Goal: Information Seeking & Learning: Learn about a topic

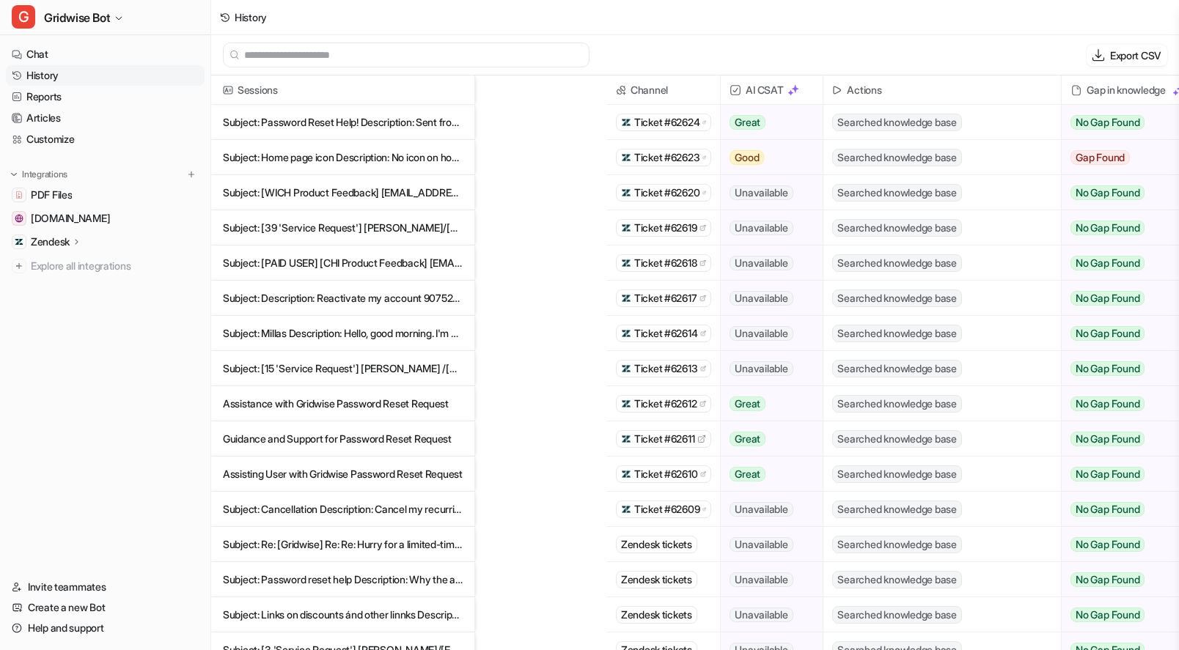
click at [100, 18] on span "Gridwise Bot" at bounding box center [77, 17] width 66 height 21
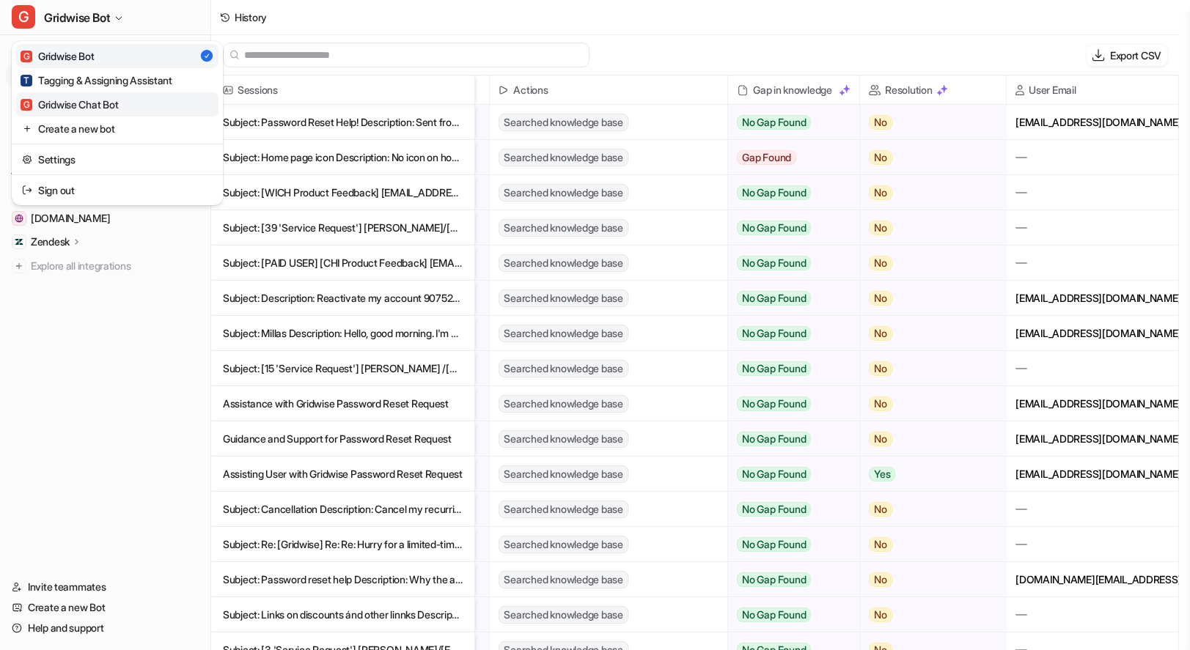
click at [97, 97] on div "G Gridwise Chat Bot" at bounding box center [69, 104] width 97 height 15
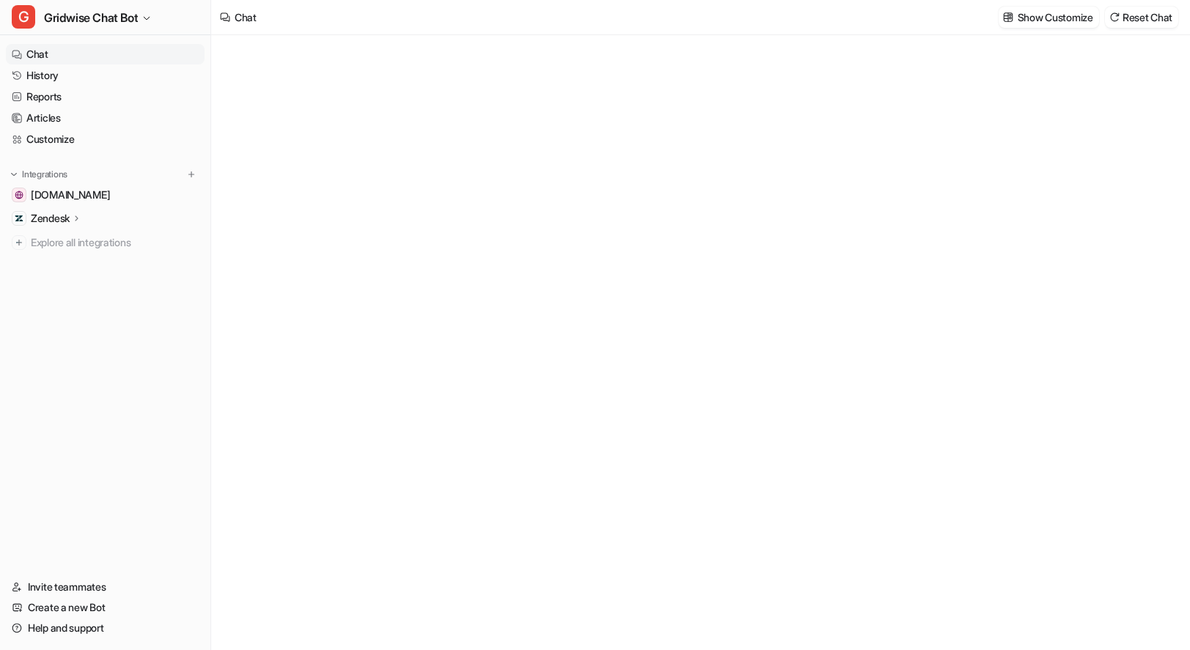
type textarea "**********"
click at [74, 99] on link "Reports" at bounding box center [105, 96] width 199 height 21
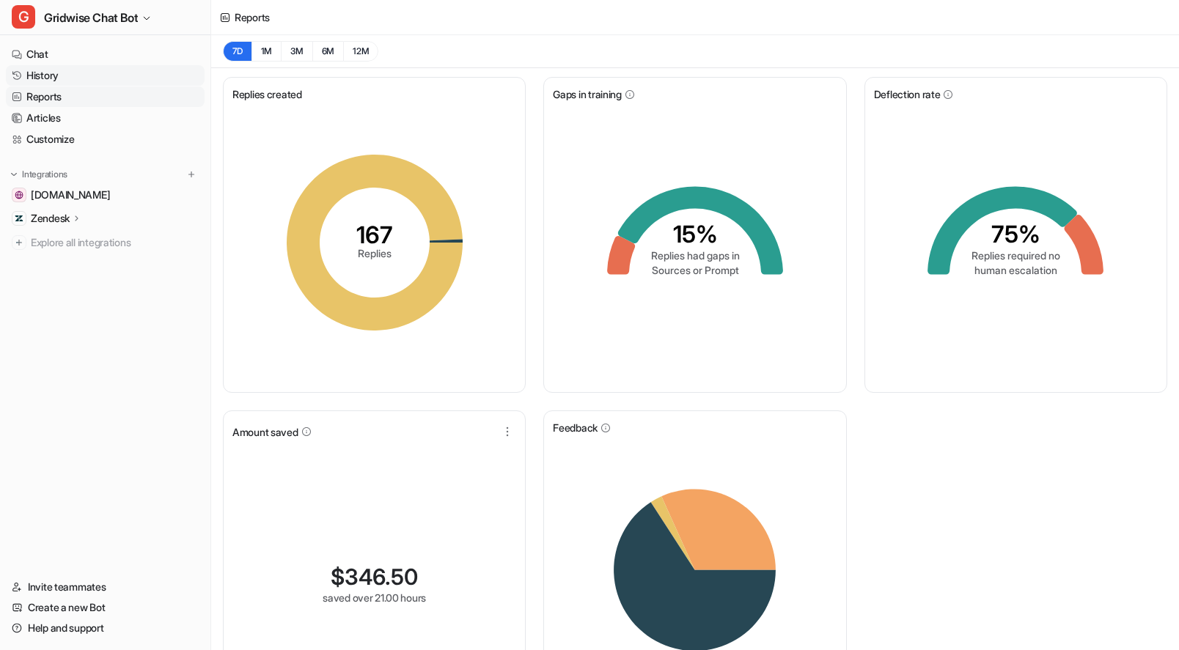
click at [70, 80] on link "History" at bounding box center [105, 75] width 199 height 21
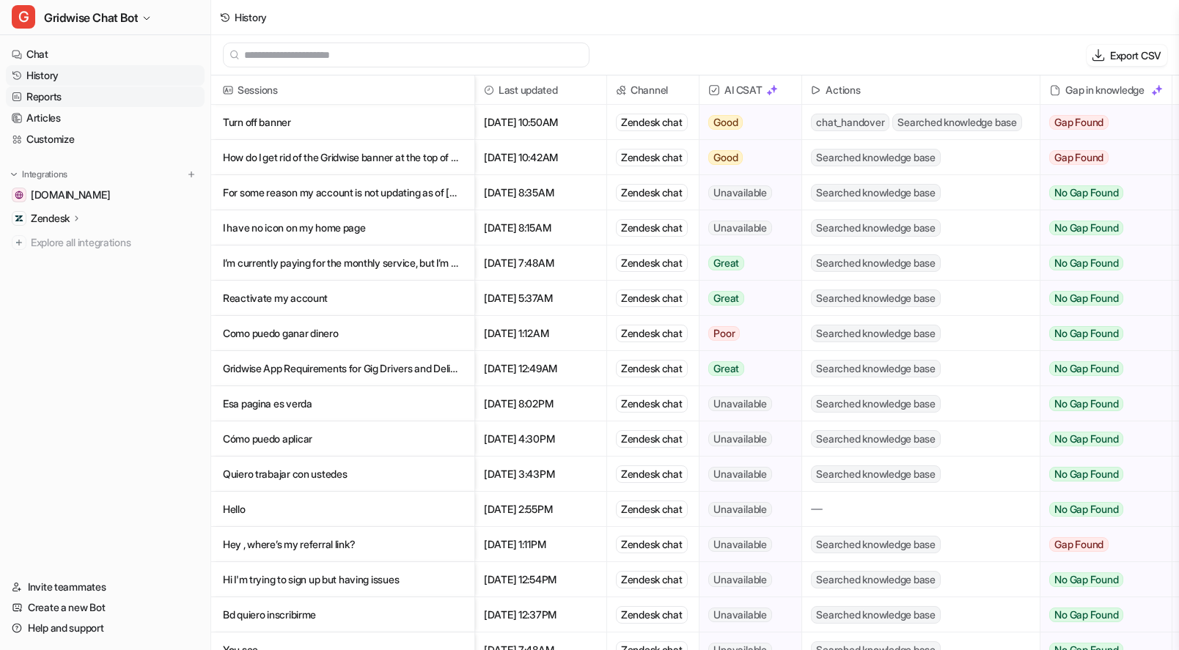
click at [74, 101] on link "Reports" at bounding box center [105, 96] width 199 height 21
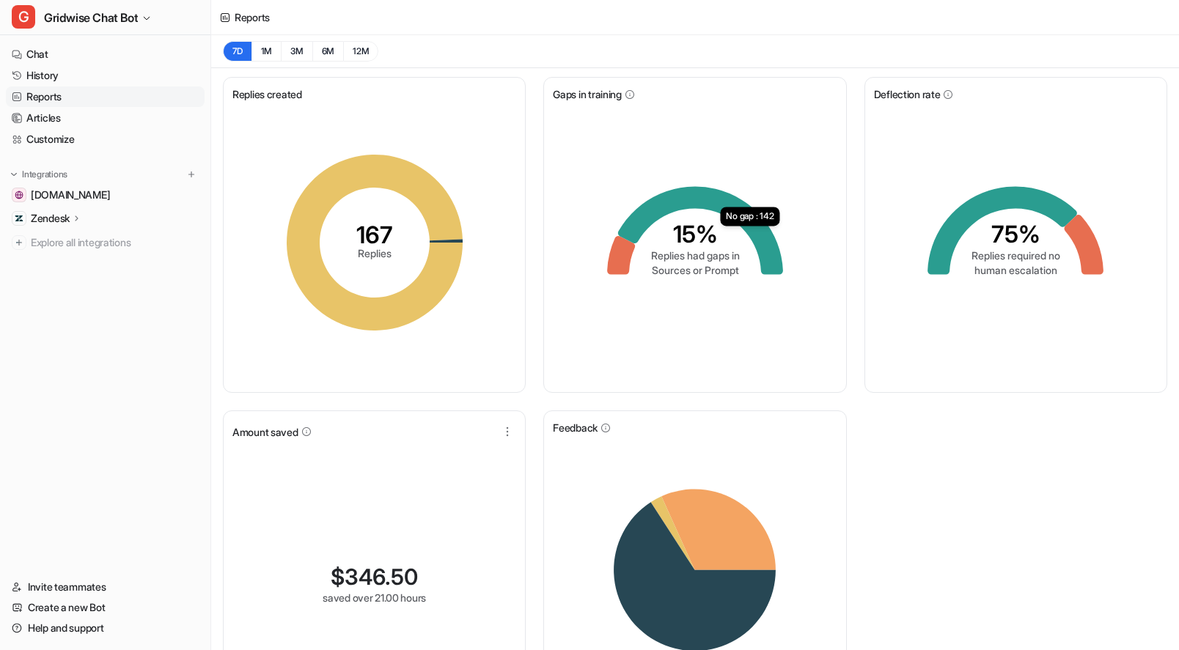
click at [964, 428] on div "Replies created 167 Replies Gaps in training 15% Replies had gaps in Sources or…" at bounding box center [695, 405] width 968 height 675
click at [56, 125] on link "Articles" at bounding box center [105, 118] width 199 height 21
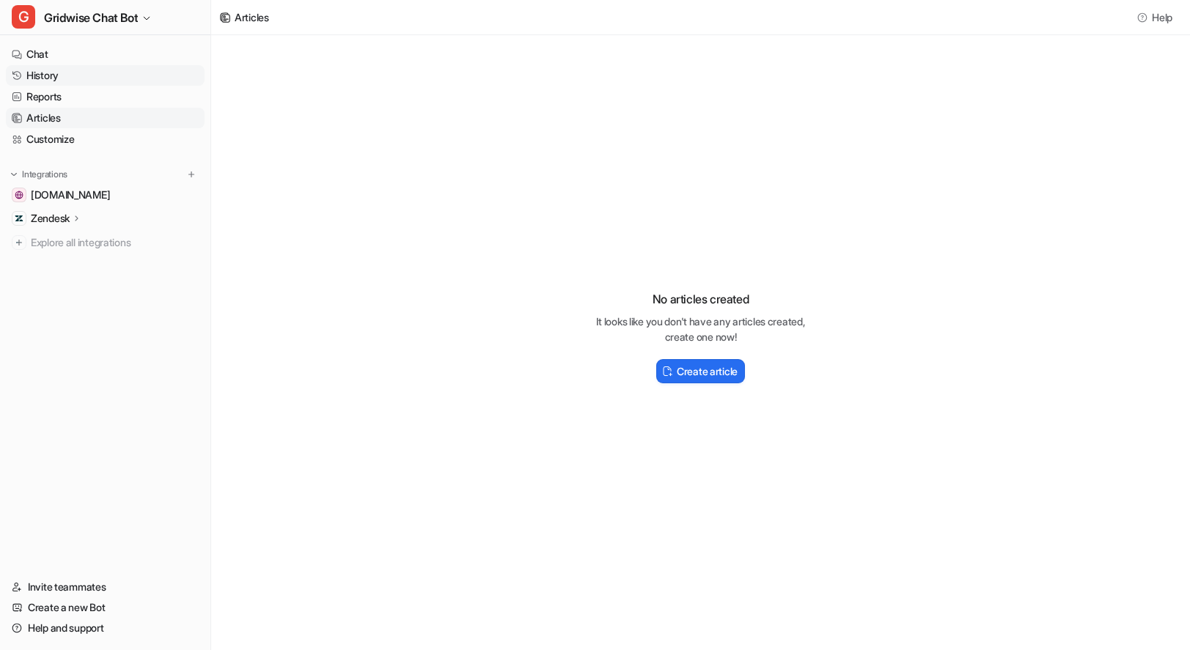
click at [65, 65] on link "History" at bounding box center [105, 75] width 199 height 21
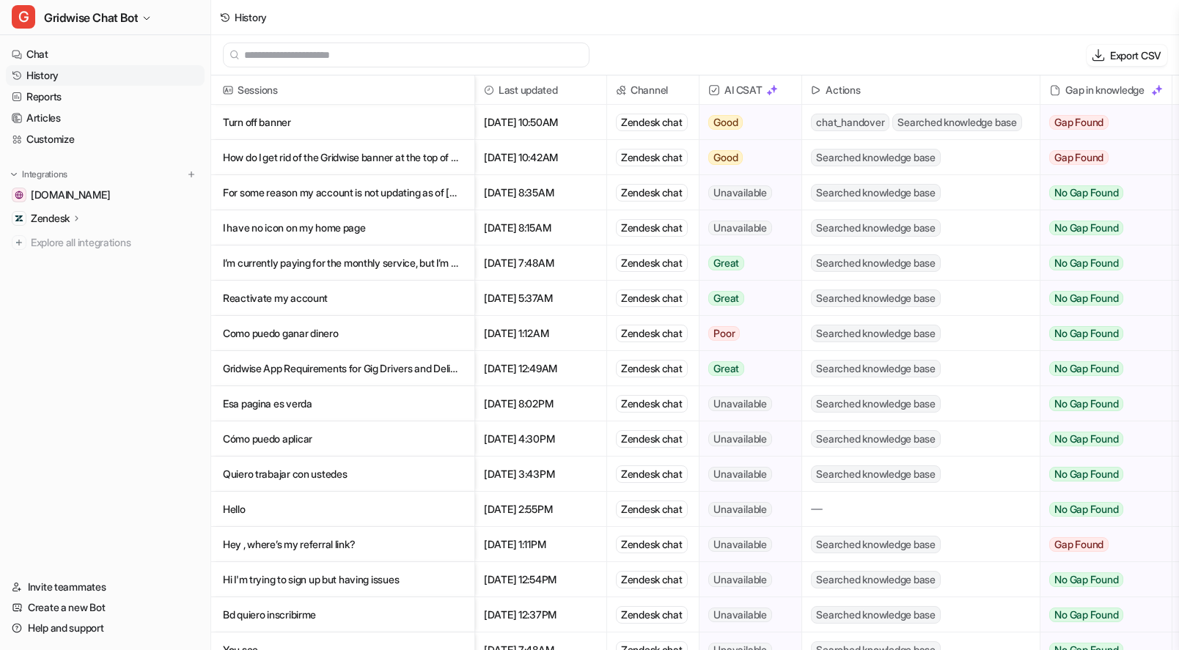
click at [896, 26] on div "History" at bounding box center [695, 17] width 968 height 35
click at [359, 132] on p "Turn off banner" at bounding box center [343, 122] width 240 height 35
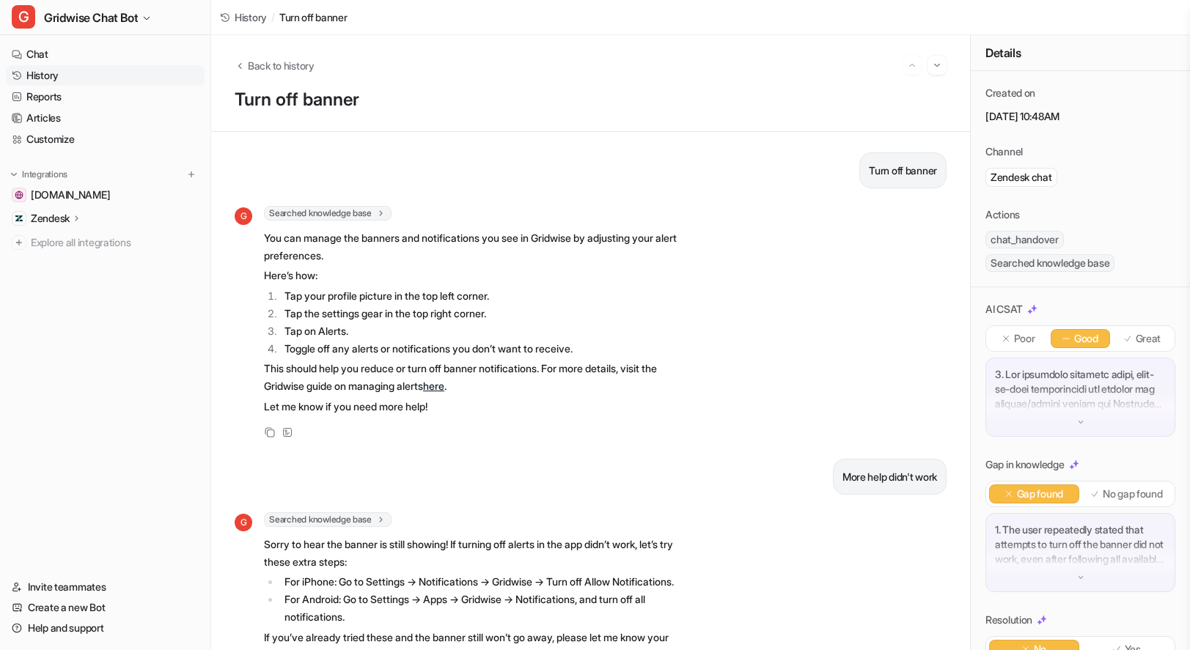
click at [1087, 420] on div at bounding box center [1080, 397] width 190 height 79
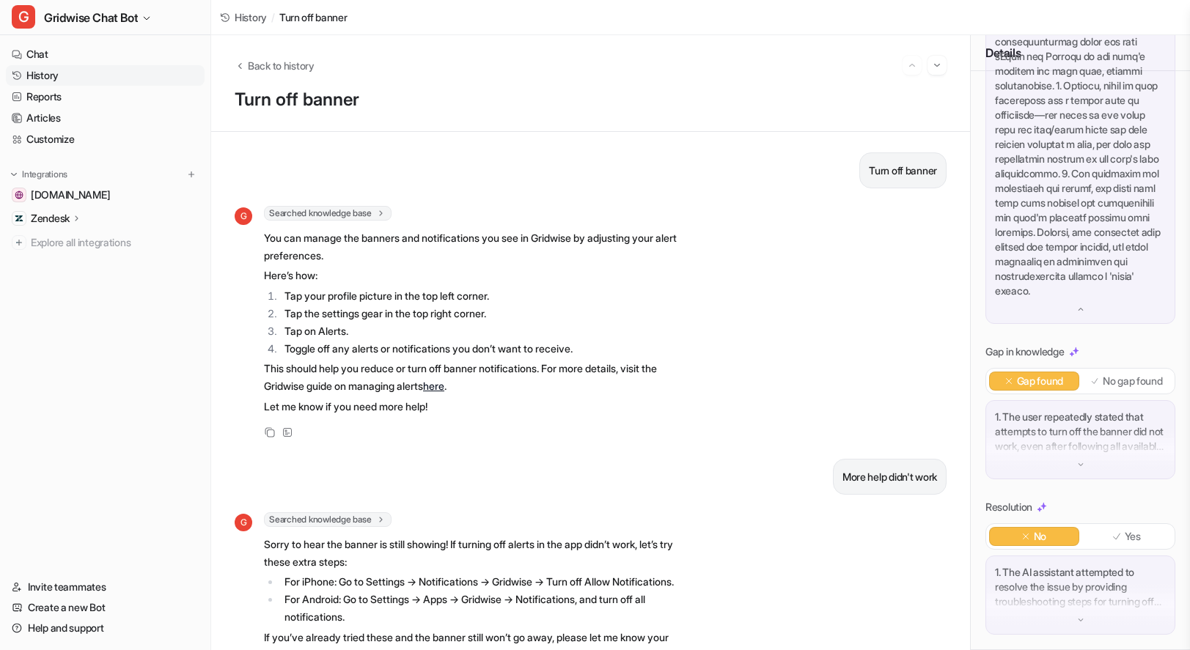
click at [1086, 465] on div "1. The user repeatedly stated that attempts to turn off the banner did not work…" at bounding box center [1080, 439] width 190 height 79
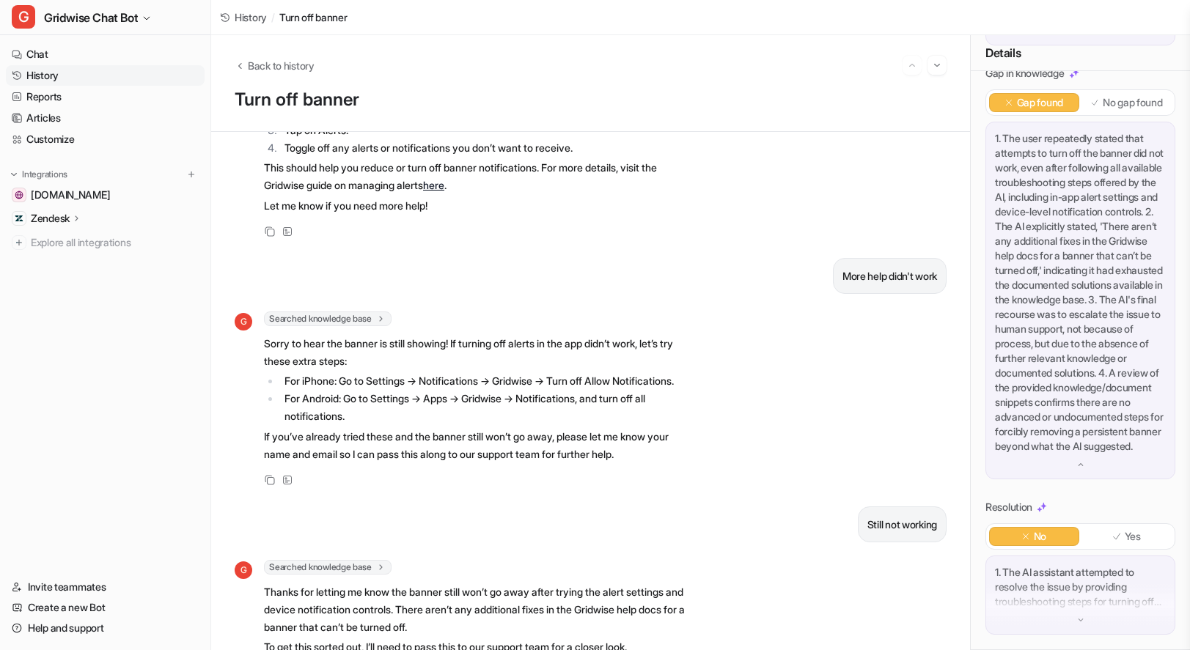
scroll to position [505, 0]
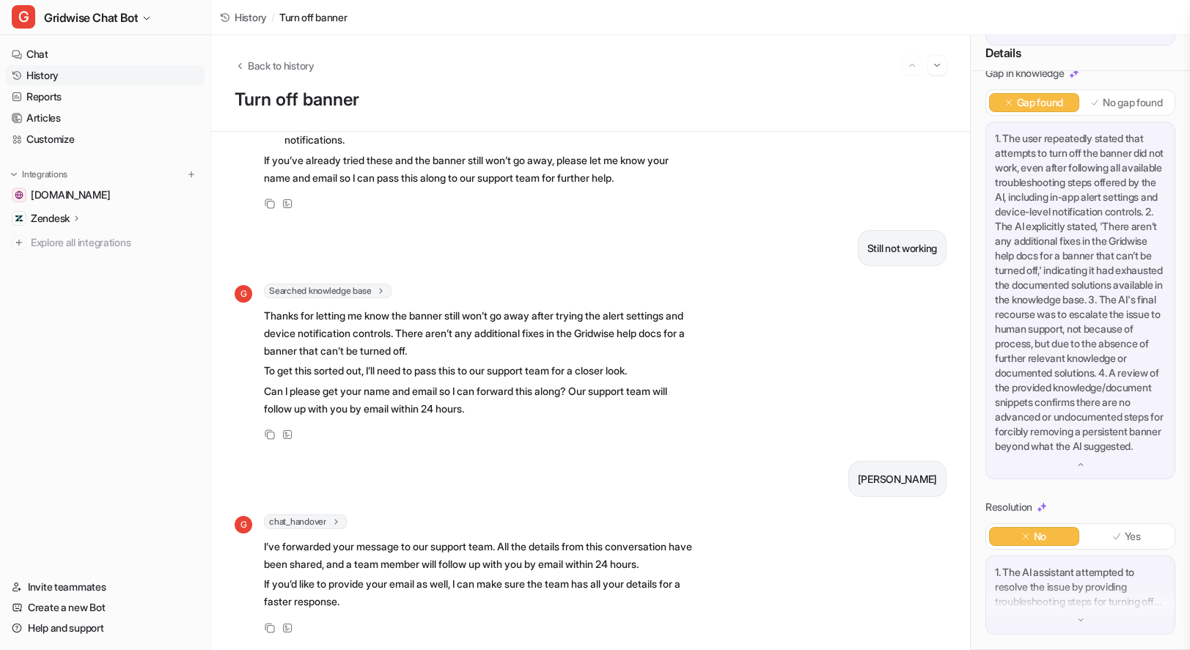
click at [1127, 600] on p "1. The AI assistant attempted to resolve the issue by providing troubleshooting…" at bounding box center [1080, 587] width 171 height 44
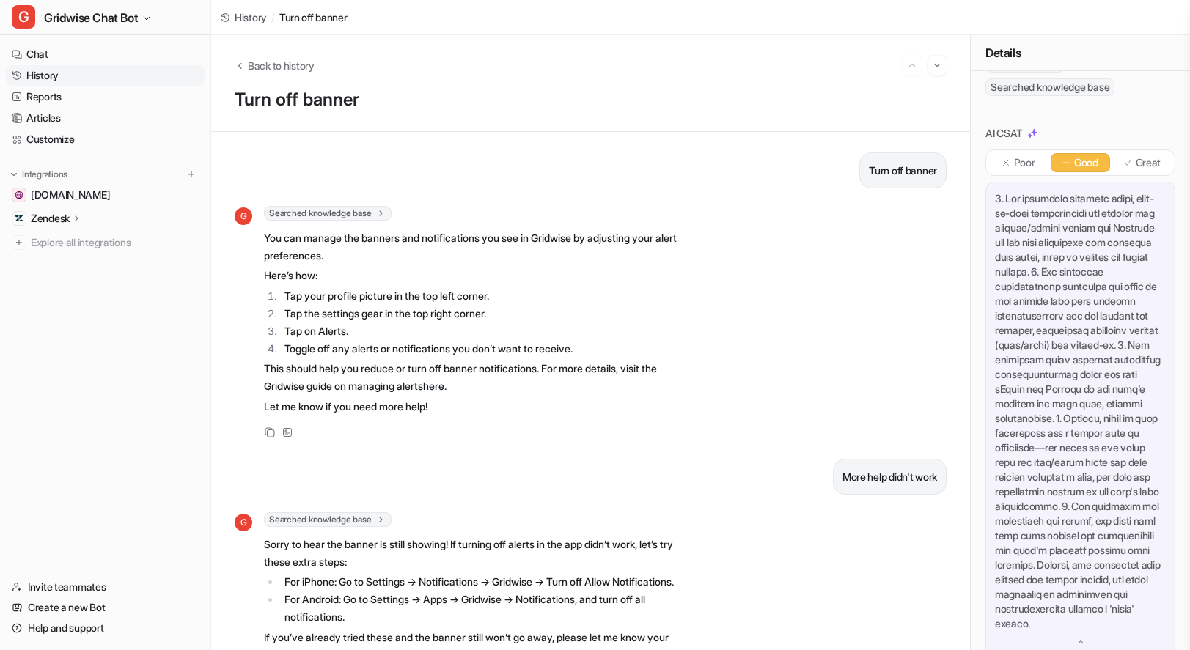
scroll to position [0, 0]
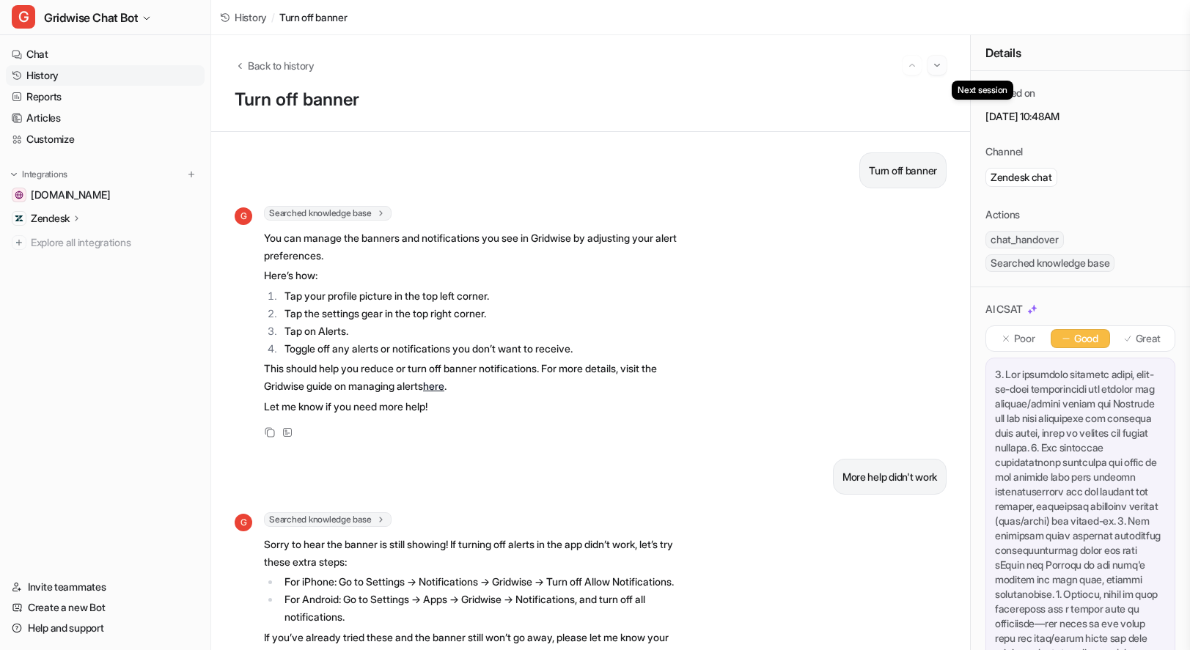
click at [940, 57] on button "Go to next session" at bounding box center [936, 65] width 19 height 19
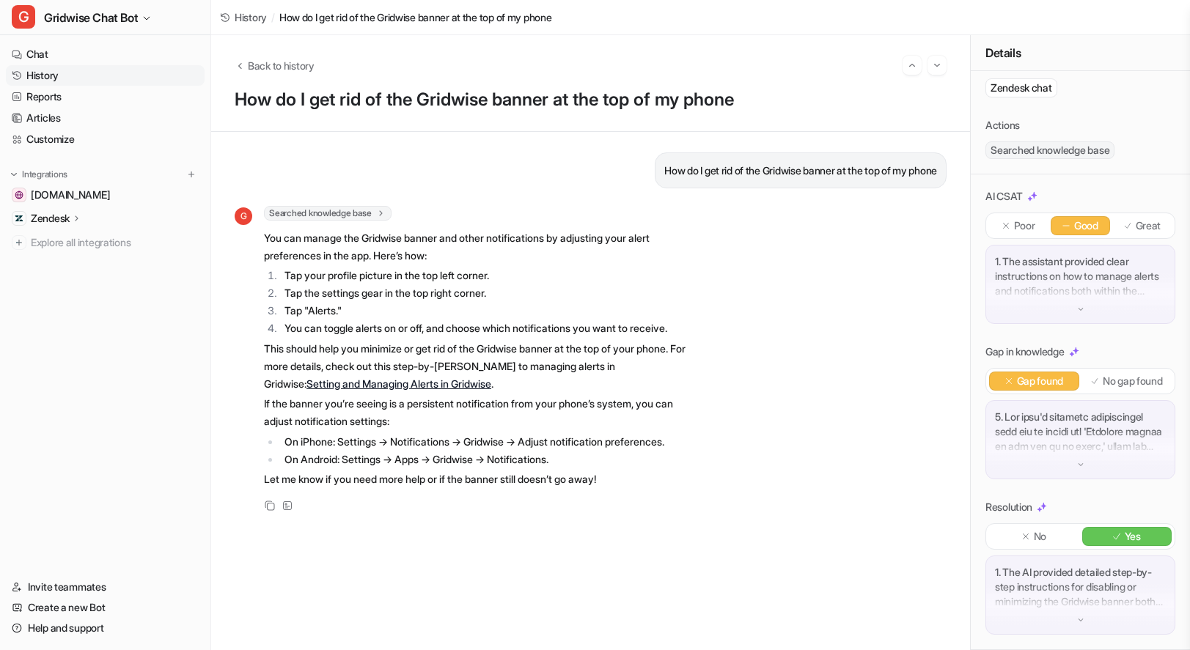
scroll to position [104, 0]
click at [937, 63] on img "Go to next session" at bounding box center [937, 65] width 10 height 13
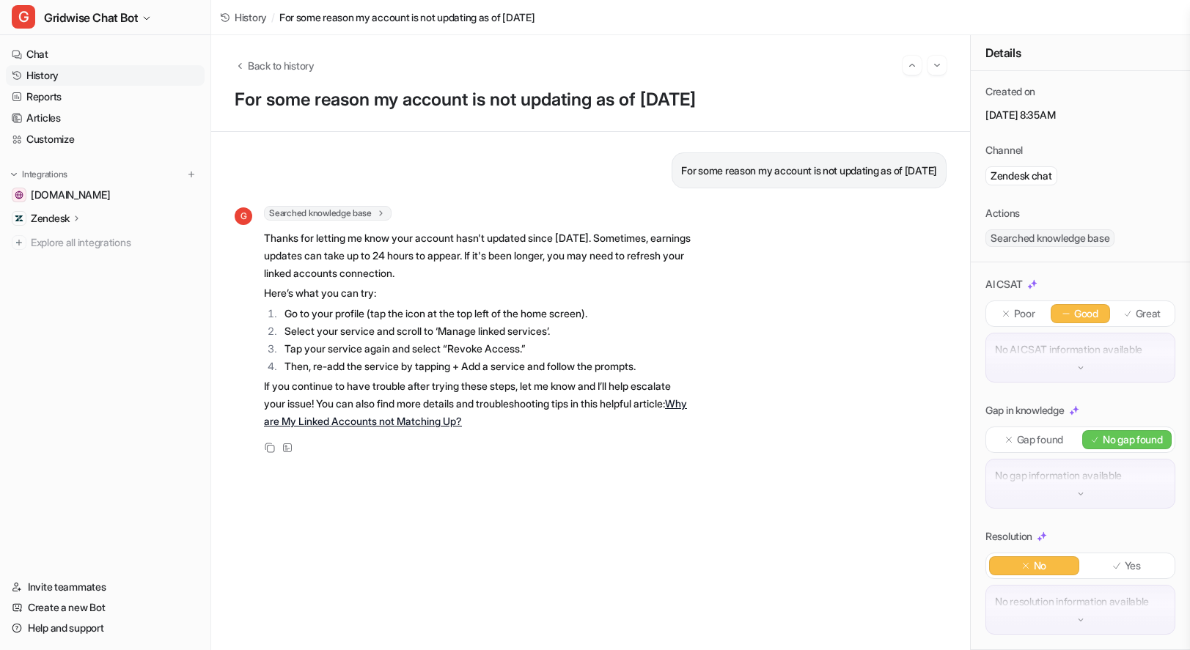
scroll to position [31, 0]
click at [1124, 559] on p "Yes" at bounding box center [1132, 566] width 16 height 15
click at [947, 67] on div "Back to history For some reason my account is not updating as of [DATE]" at bounding box center [590, 83] width 759 height 97
click at [941, 68] on img "Go to next session" at bounding box center [937, 65] width 10 height 13
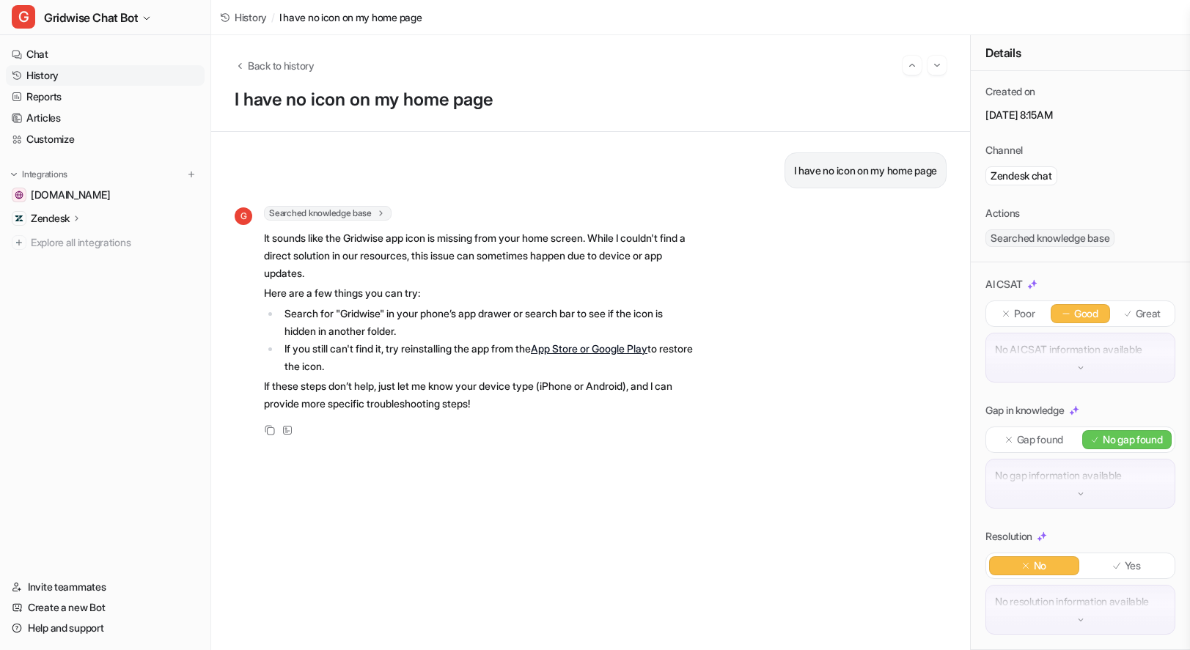
scroll to position [31, 0]
click at [932, 61] on img "Go to next session" at bounding box center [937, 65] width 10 height 13
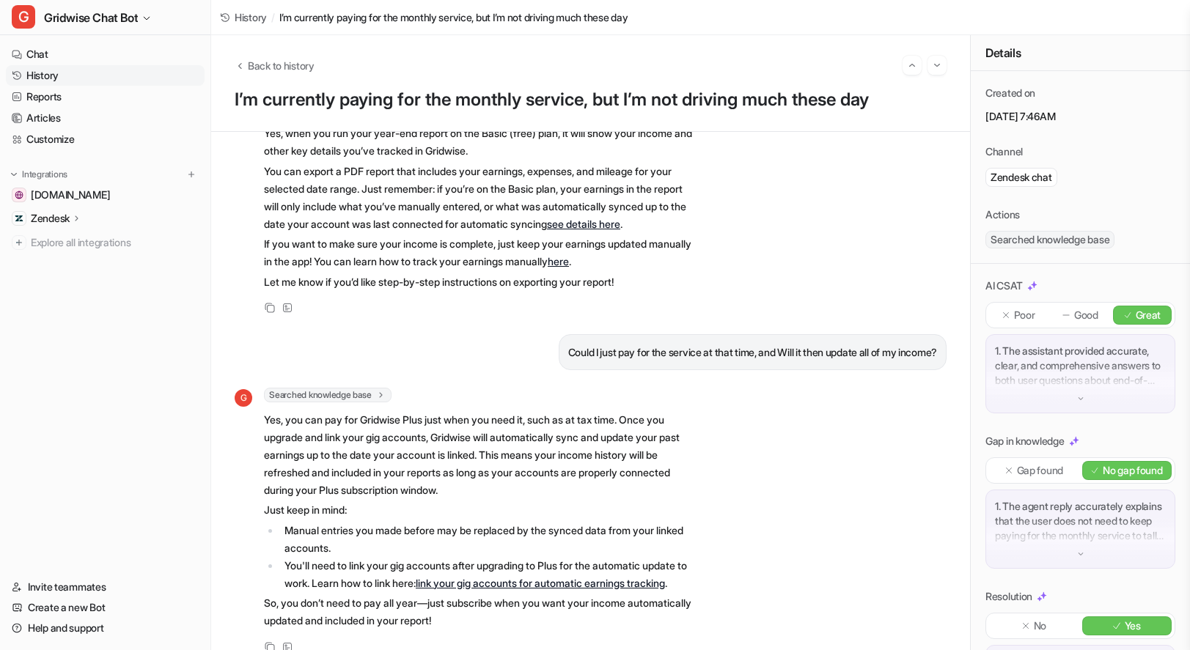
scroll to position [466, 0]
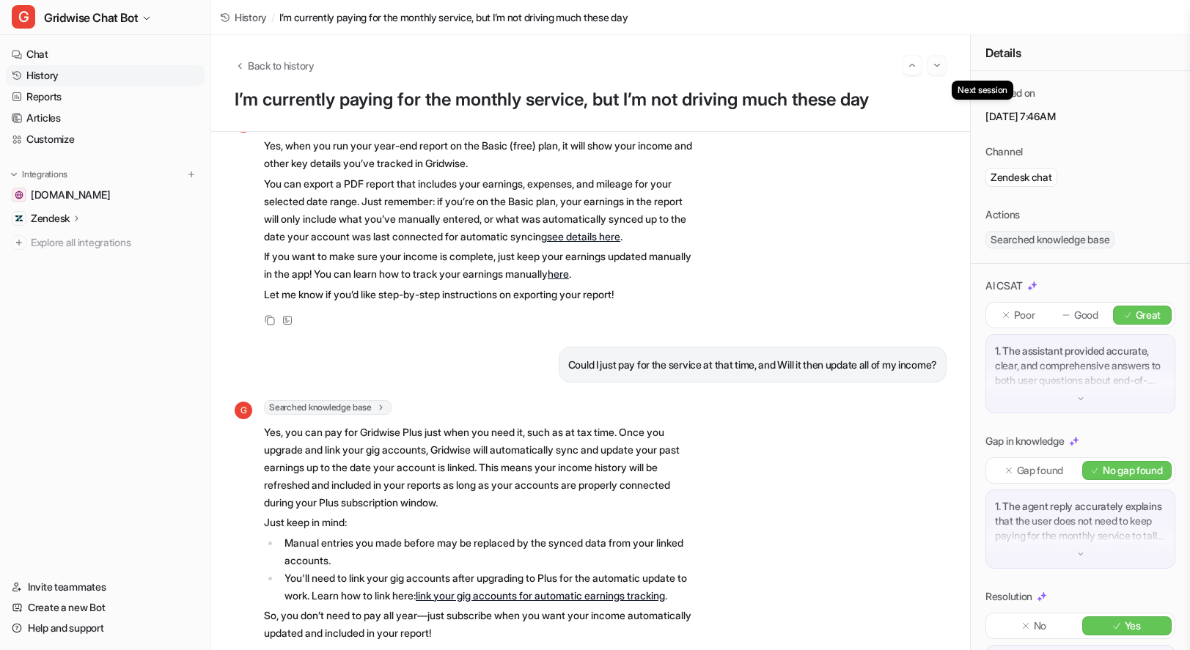
click at [943, 70] on button "Go to next session" at bounding box center [936, 65] width 19 height 19
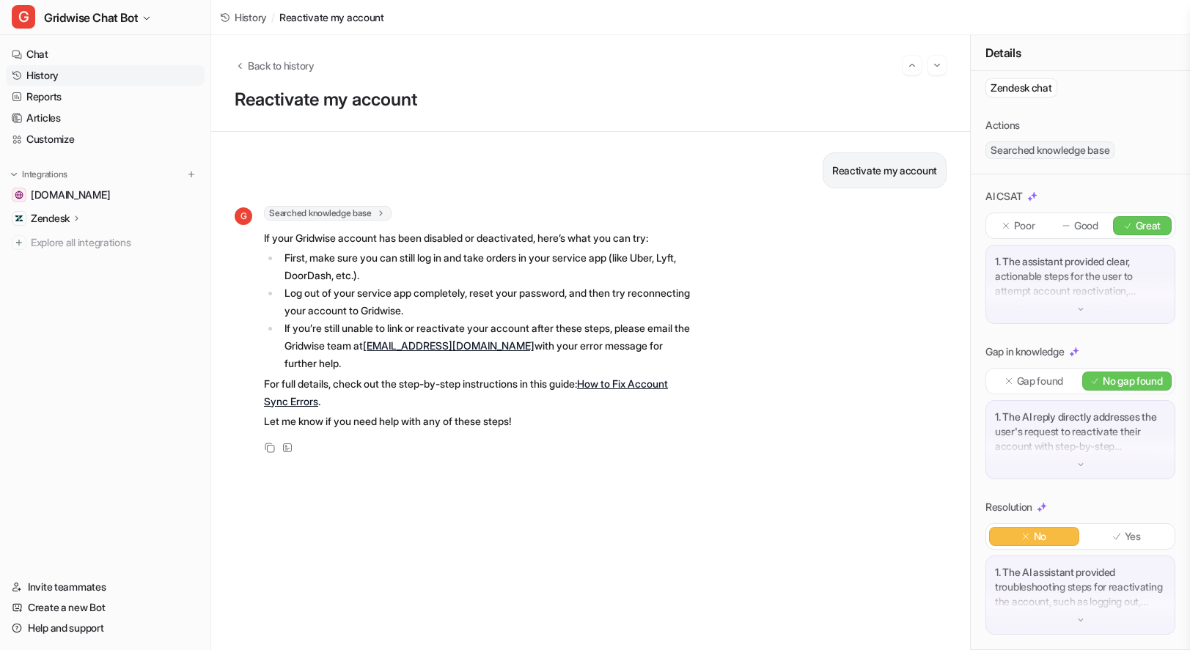
scroll to position [104, 0]
drag, startPoint x: 1105, startPoint y: 535, endPoint x: 1103, endPoint y: 544, distance: 8.9
click at [1111, 534] on icon at bounding box center [1116, 536] width 10 height 10
click at [941, 56] on button "Go to next session" at bounding box center [936, 65] width 19 height 19
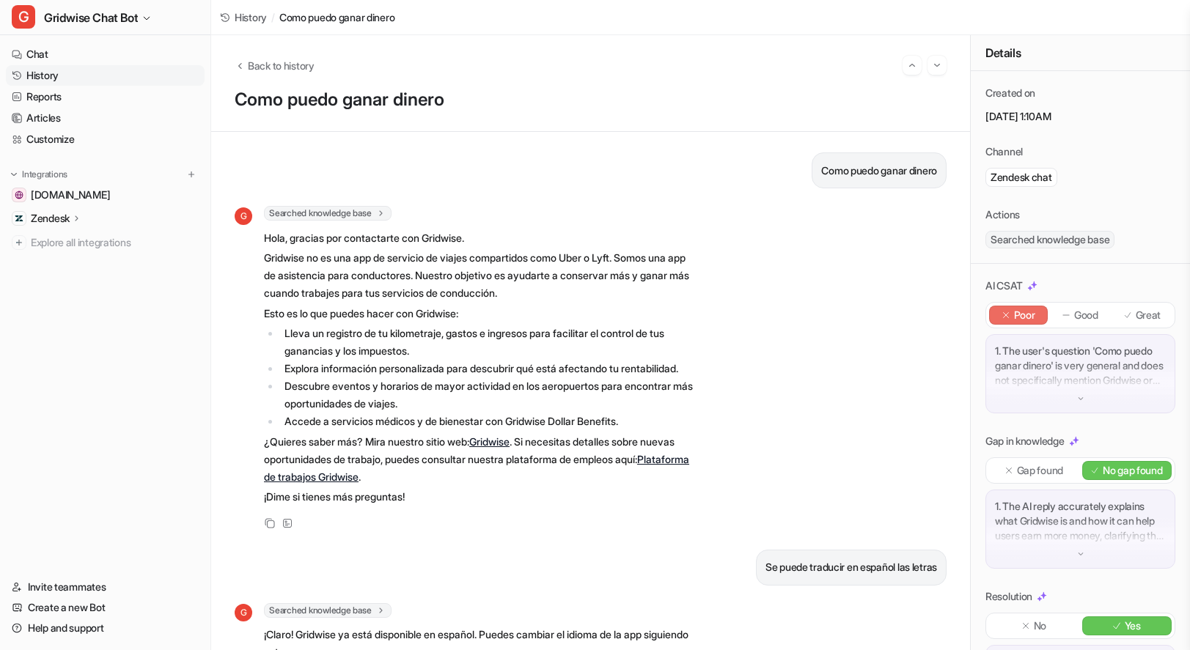
click at [1077, 387] on p "1. The user's question 'Como puedo ganar dinero' is very general and does not s…" at bounding box center [1080, 366] width 171 height 44
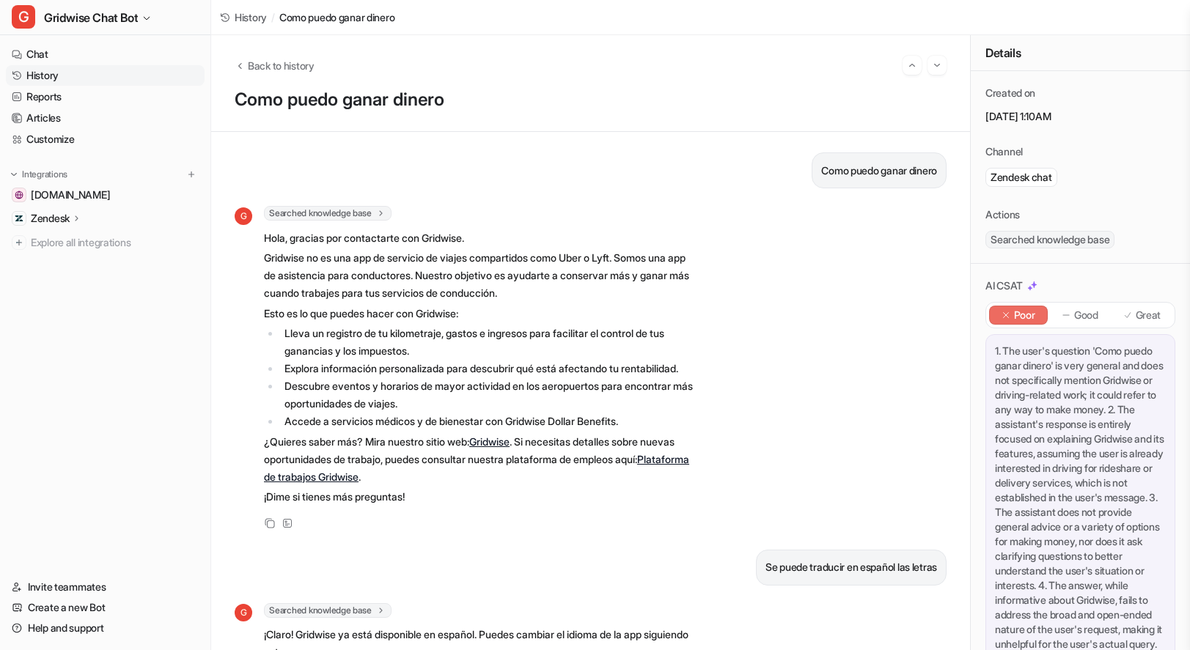
click at [847, 163] on p "Como puedo ganar dinero" at bounding box center [879, 171] width 116 height 18
click at [837, 144] on div at bounding box center [837, 144] width 0 height 0
click at [862, 175] on p "Como puedo ganar dinero" at bounding box center [879, 171] width 116 height 18
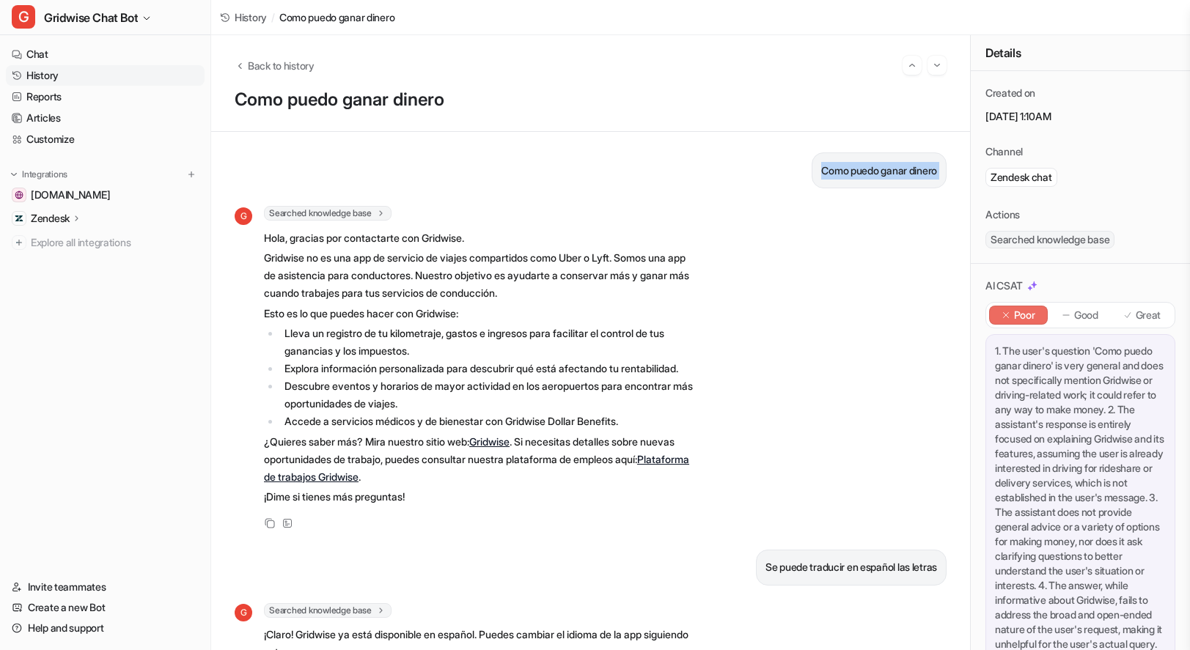
click at [862, 175] on p "Como puedo ganar dinero" at bounding box center [879, 171] width 116 height 18
click at [852, 144] on div at bounding box center [852, 144] width 0 height 0
click at [741, 312] on div "G Searched knowledge base search_queries : [ "cómo ganar dinero con Gridwise", …" at bounding box center [591, 369] width 712 height 326
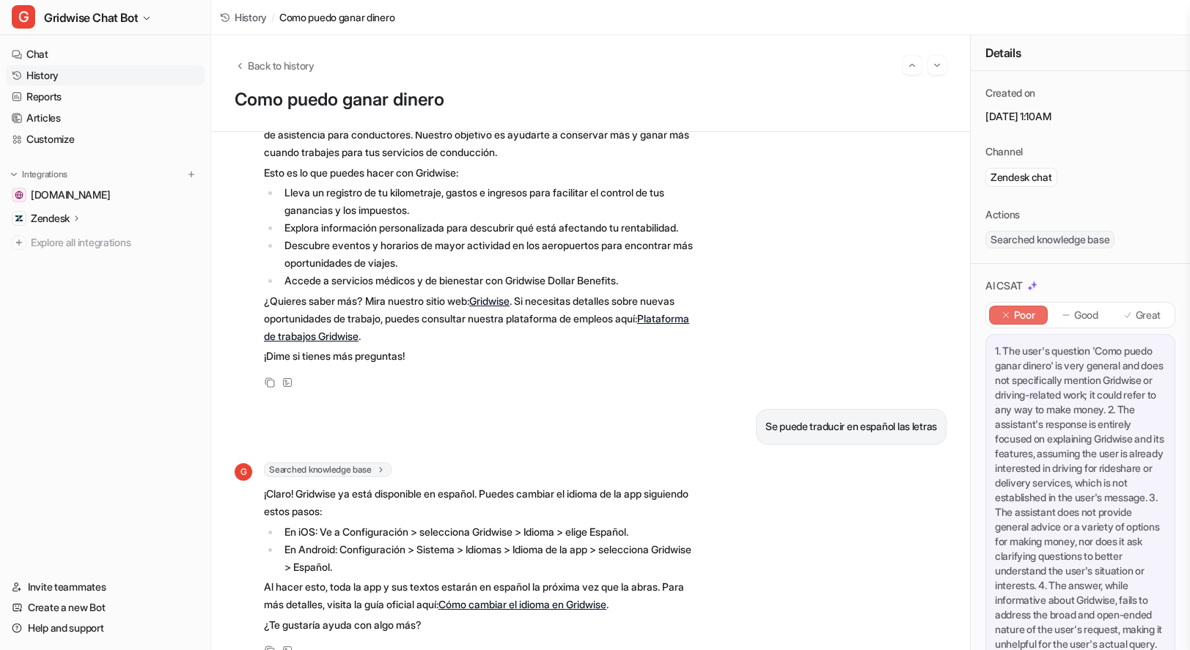
scroll to position [192, 0]
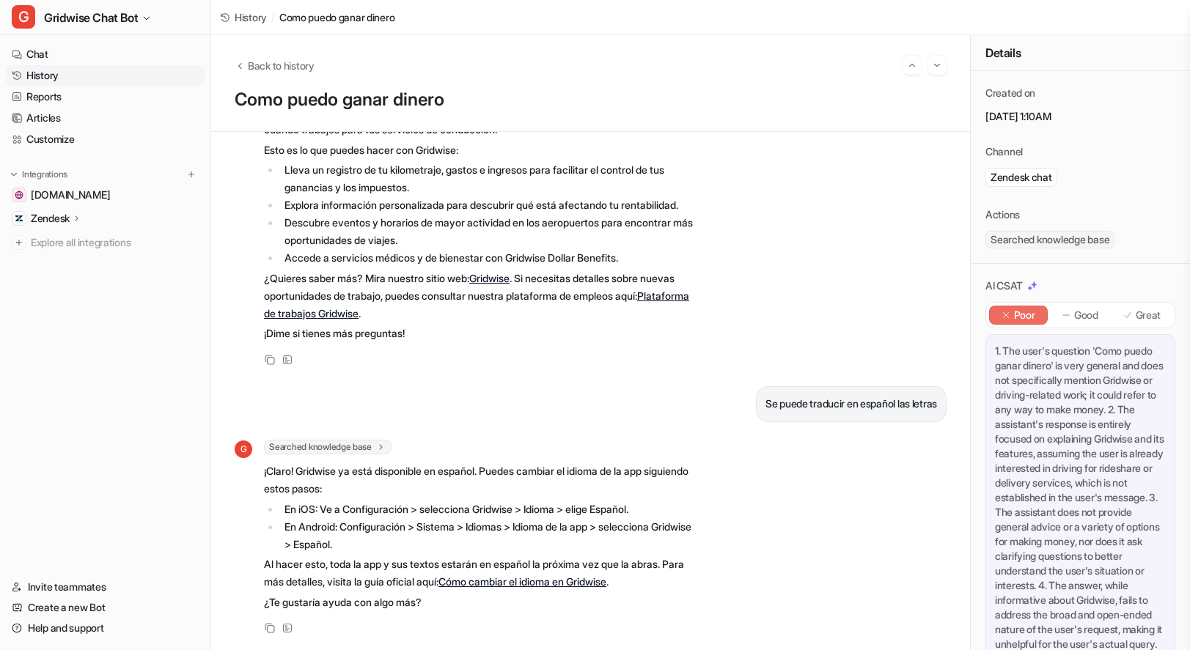
click at [1135, 311] on p "Great" at bounding box center [1148, 315] width 26 height 15
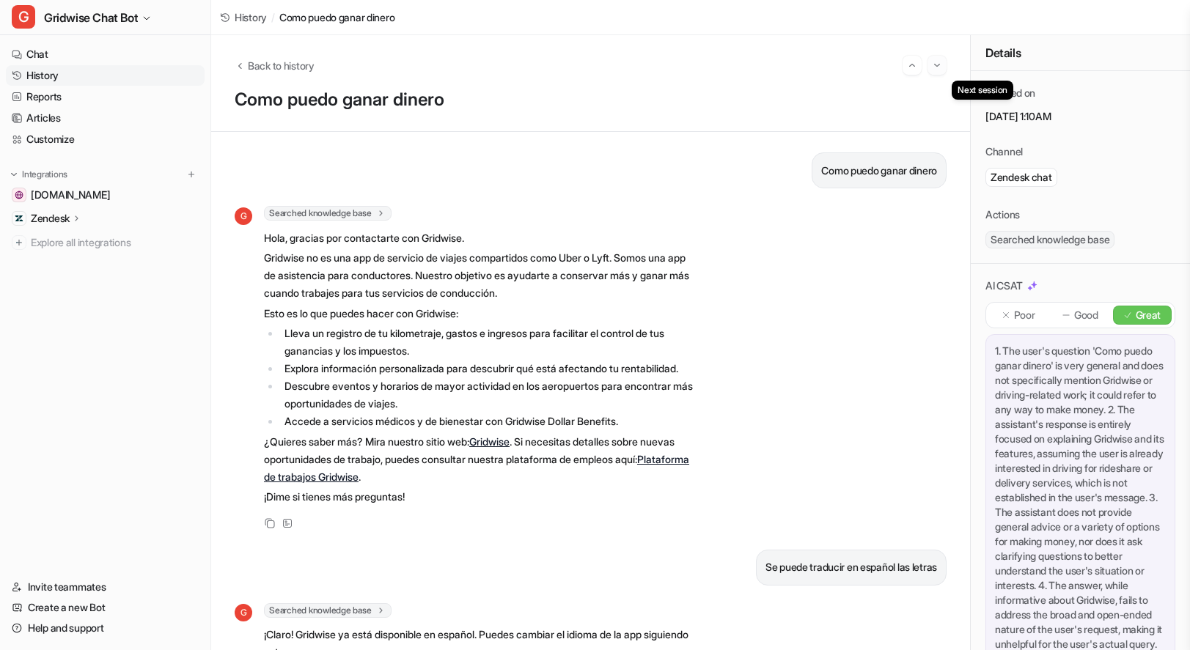
click at [934, 67] on img "Go to next session" at bounding box center [937, 65] width 10 height 13
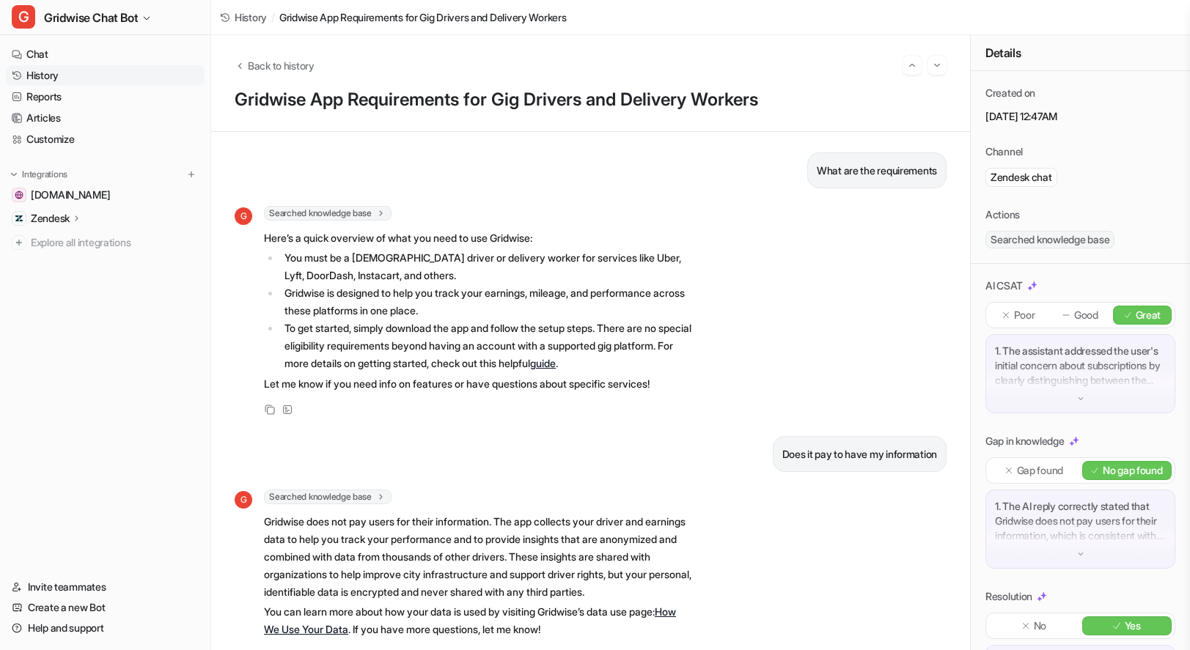
click at [284, 49] on div "Back to history Gridwise App Requirements for Gig Drivers and Delivery Workers" at bounding box center [590, 83] width 759 height 97
click at [296, 60] on span "Back to history" at bounding box center [281, 65] width 67 height 15
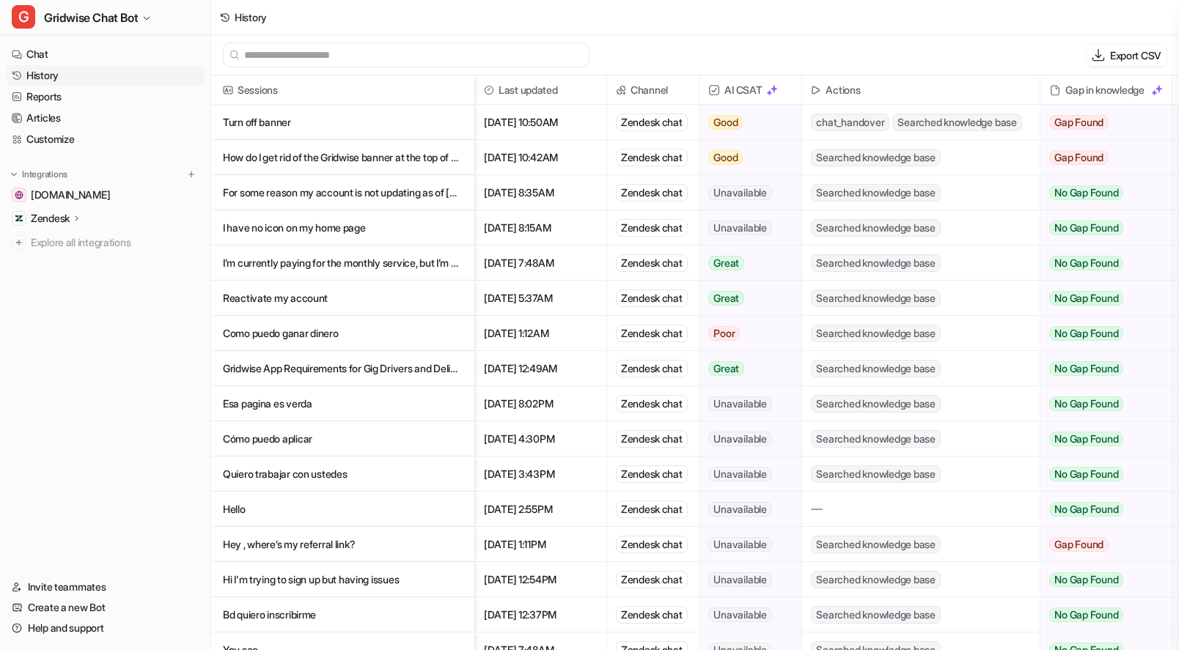
click at [419, 201] on p "For some reason my account is not updating as of [DATE]" at bounding box center [343, 192] width 240 height 35
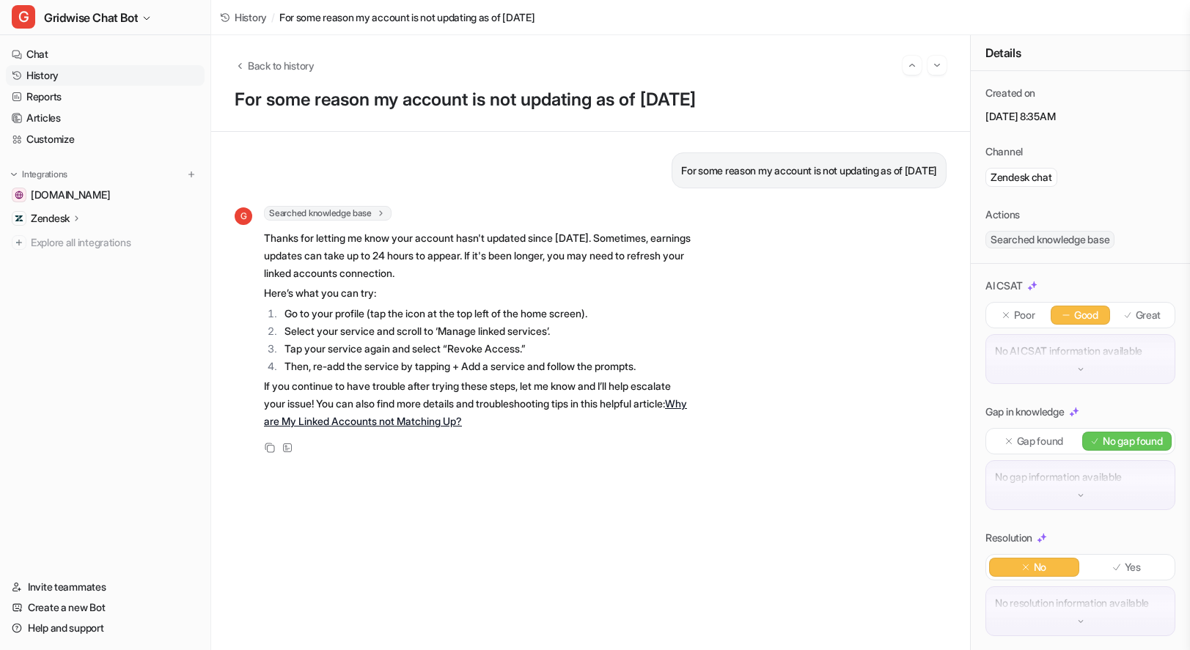
click at [1068, 323] on div "Good" at bounding box center [1079, 315] width 59 height 19
click at [1135, 313] on p "Great" at bounding box center [1148, 315] width 26 height 15
click at [1074, 314] on p "Good" at bounding box center [1086, 315] width 24 height 15
click at [935, 68] on img "Go to next session" at bounding box center [937, 65] width 10 height 13
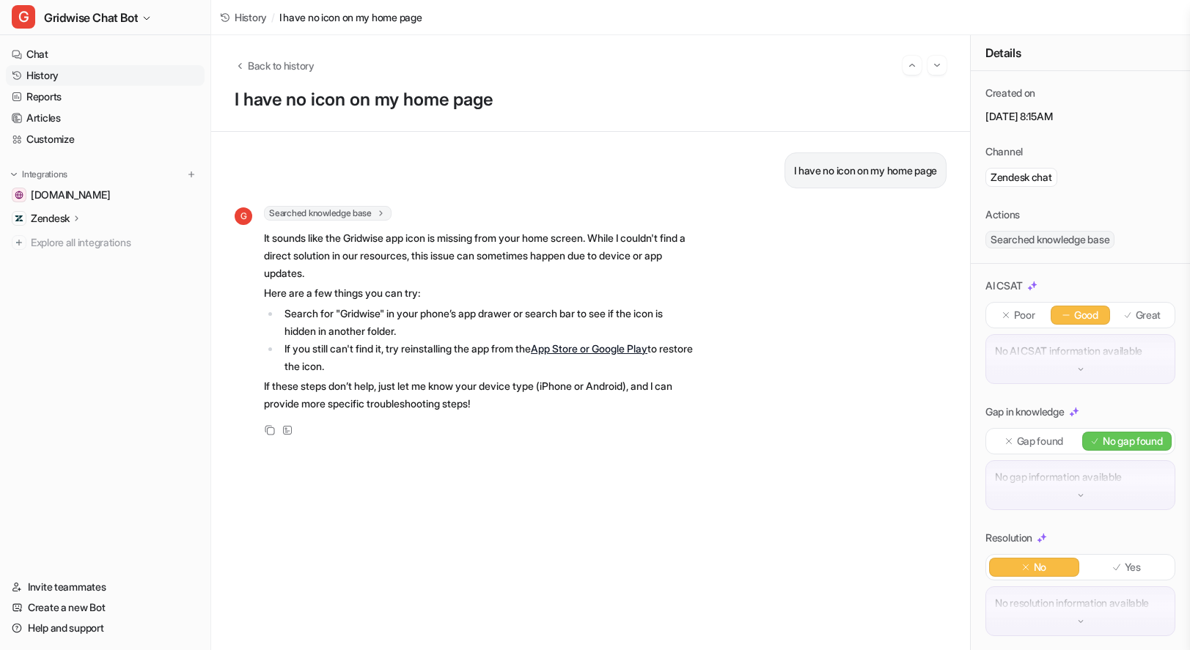
click at [1135, 309] on p "Great" at bounding box center [1148, 315] width 26 height 15
click at [1074, 310] on p "Good" at bounding box center [1086, 315] width 24 height 15
click at [943, 66] on button "Go to next session" at bounding box center [936, 65] width 19 height 19
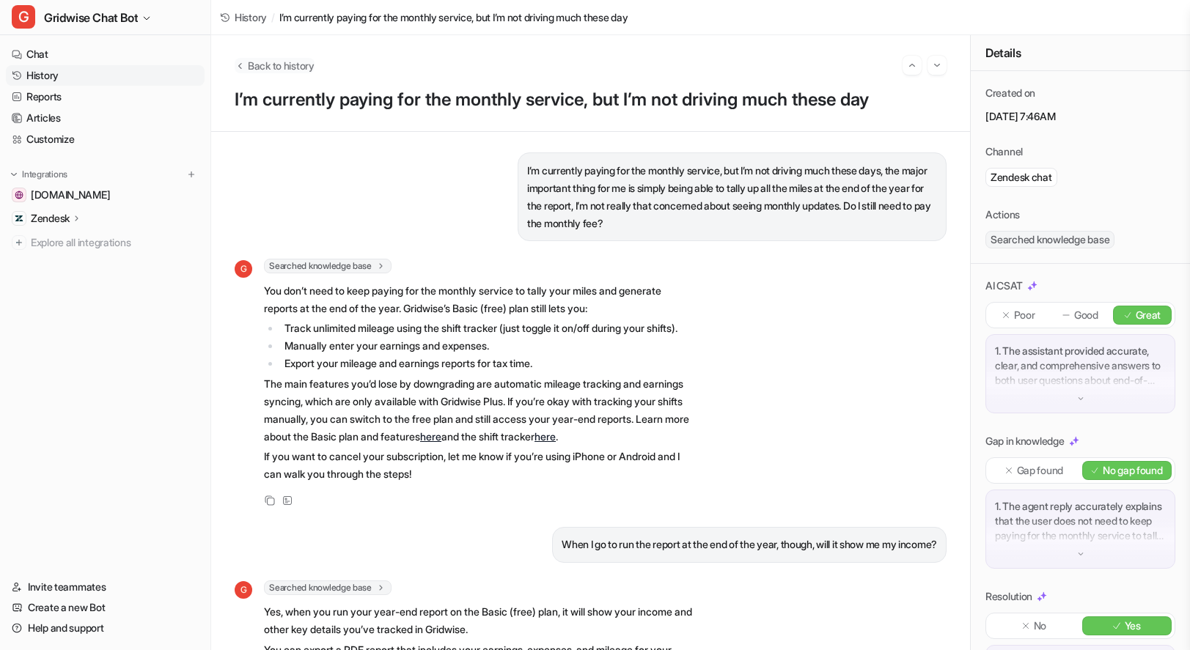
click at [289, 58] on span "Back to history" at bounding box center [281, 65] width 67 height 15
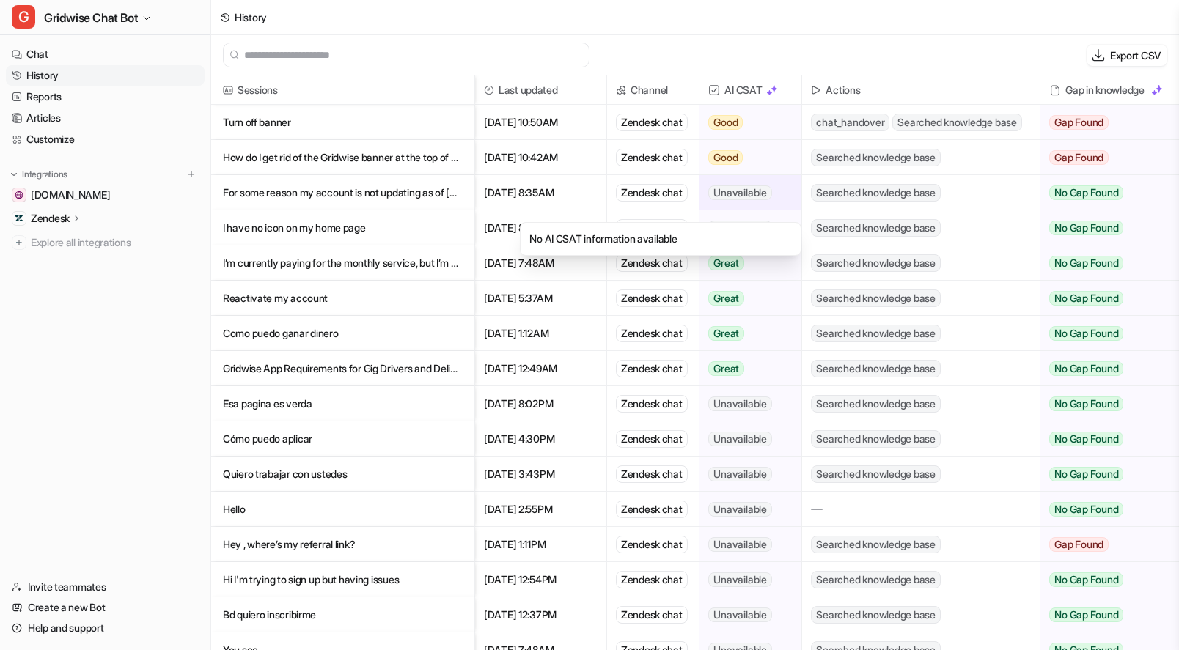
click at [740, 196] on span "Unavailable" at bounding box center [739, 192] width 63 height 15
click at [778, 190] on div "Unavailable" at bounding box center [750, 192] width 102 height 34
click at [275, 407] on p "Esa pagina es verda" at bounding box center [343, 403] width 240 height 35
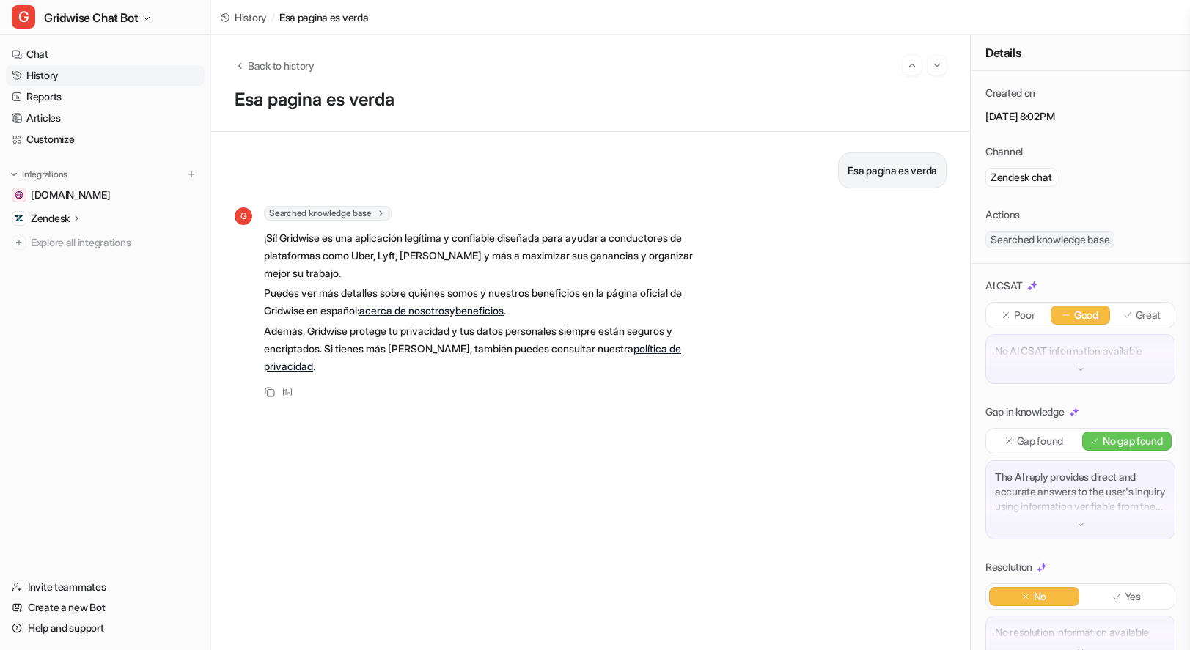
click at [866, 167] on p "Esa pagina es verda" at bounding box center [891, 171] width 89 height 18
click at [856, 144] on div at bounding box center [856, 144] width 0 height 0
click at [788, 462] on div "Esa pagina es verda G Searched knowledge base search_queries : [ "legitimidad d…" at bounding box center [591, 390] width 712 height 477
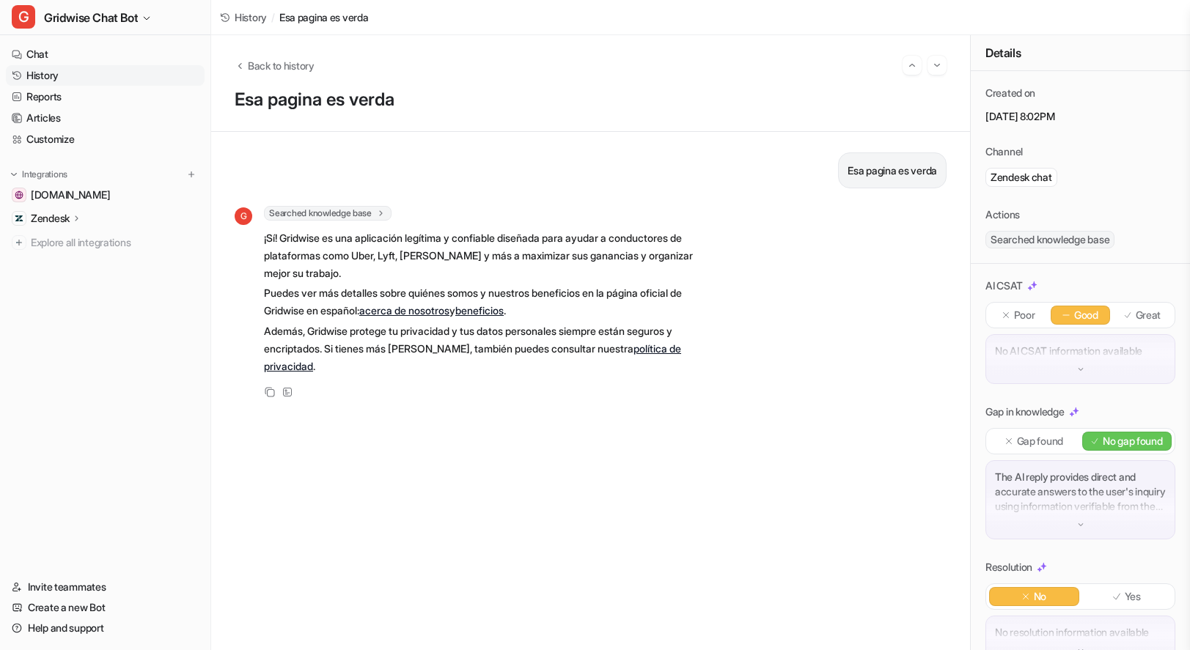
click at [1125, 309] on div "Great" at bounding box center [1142, 315] width 59 height 19
click at [934, 64] on img "Go to next session" at bounding box center [937, 65] width 10 height 13
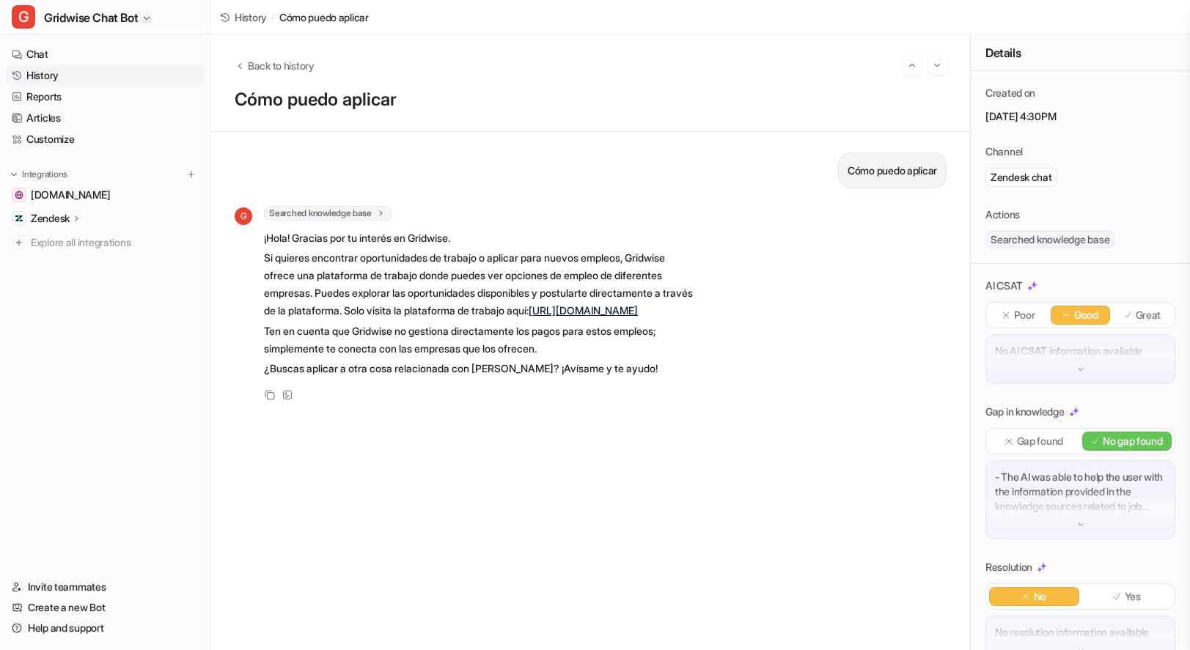
click at [874, 163] on p "Cómo puedo aplicar" at bounding box center [891, 171] width 89 height 18
click at [864, 144] on div at bounding box center [864, 144] width 0 height 0
click at [776, 471] on div "Cómo puedo aplicar G Searched knowledge base search_queries : [ "cómo aplicar",…" at bounding box center [591, 390] width 712 height 477
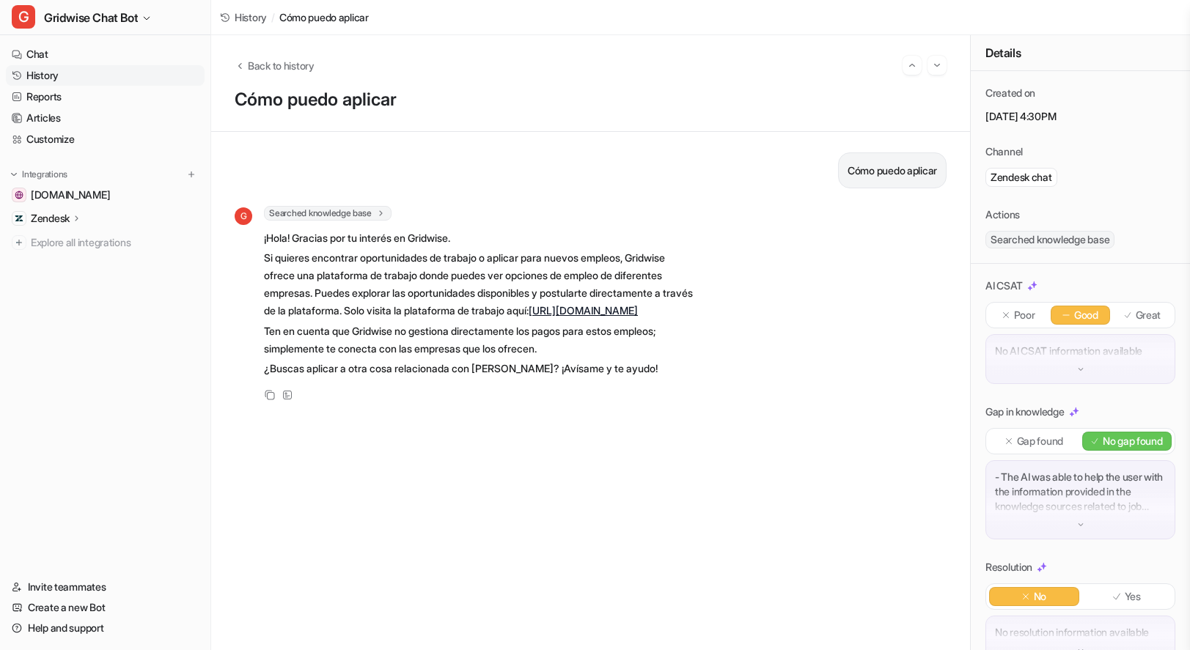
click at [1135, 320] on p "Great" at bounding box center [1148, 315] width 26 height 15
click at [936, 64] on img "Go to next session" at bounding box center [937, 65] width 10 height 13
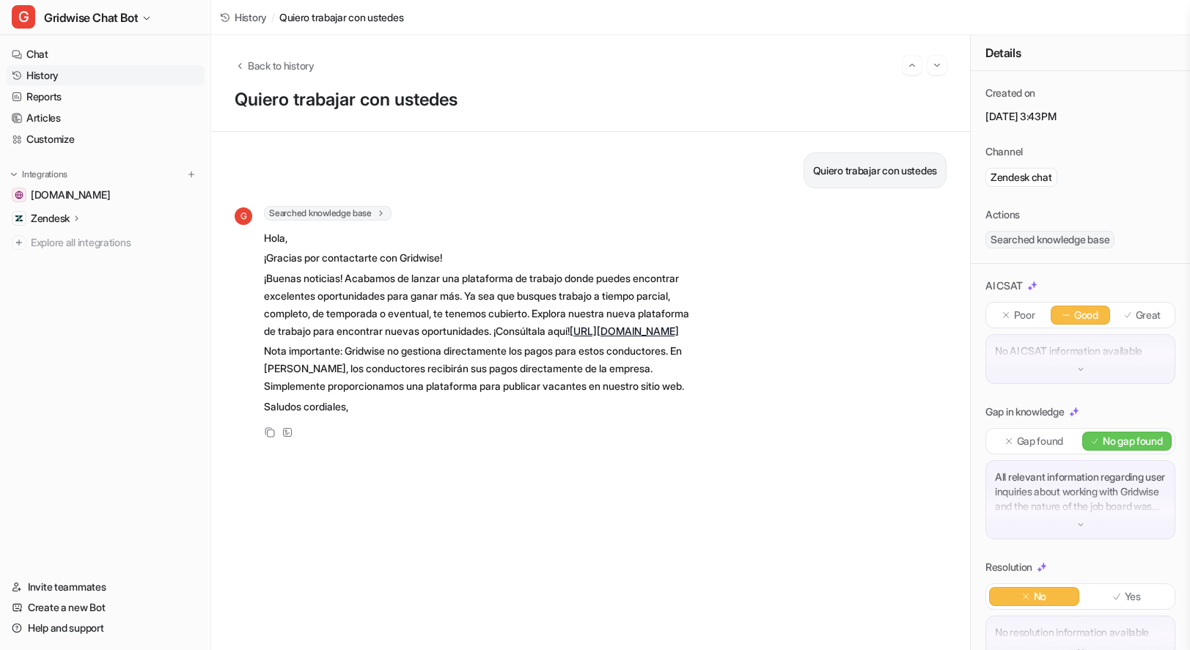
click at [864, 169] on p "Quiero trabajar con ustedes" at bounding box center [875, 171] width 124 height 18
click at [863, 169] on p "Quiero trabajar con ustedes" at bounding box center [875, 171] width 124 height 18
click at [854, 144] on div at bounding box center [854, 144] width 0 height 0
click at [767, 421] on div "G Searched knowledge base search_queries : [ "trabajar en Gridwise", "empleos G…" at bounding box center [591, 323] width 712 height 235
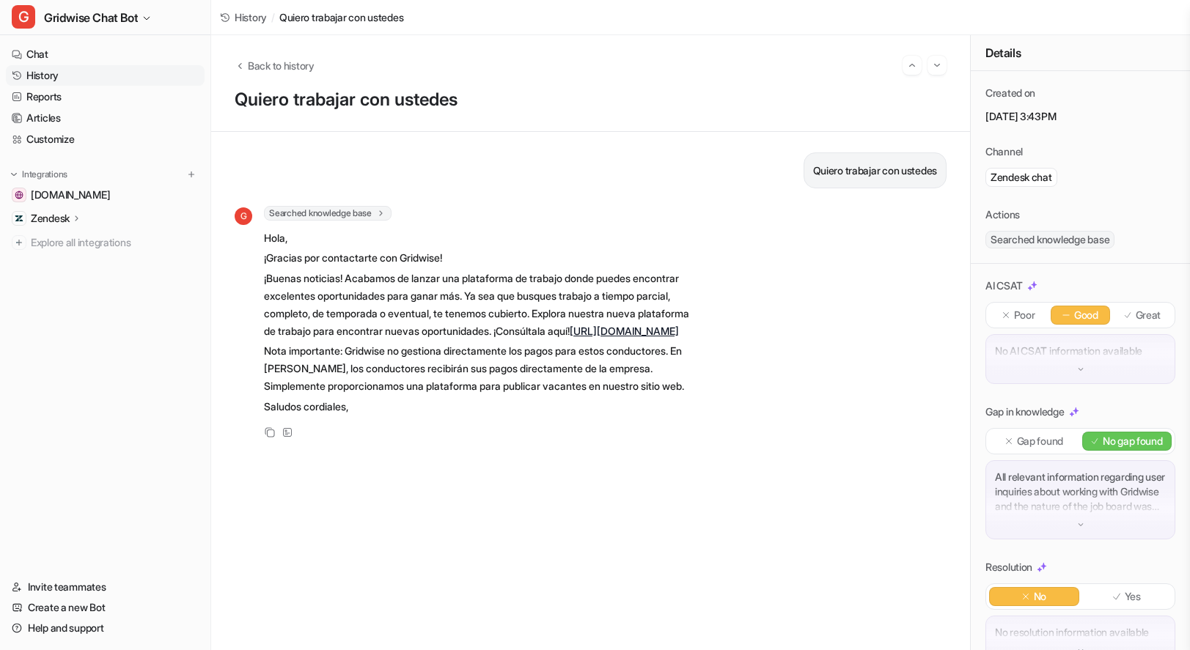
click at [1128, 302] on div "Poor Good Great" at bounding box center [1080, 315] width 190 height 26
click at [1127, 325] on div "Poor Good Great" at bounding box center [1080, 315] width 190 height 26
click at [1124, 320] on div "Great" at bounding box center [1142, 315] width 59 height 19
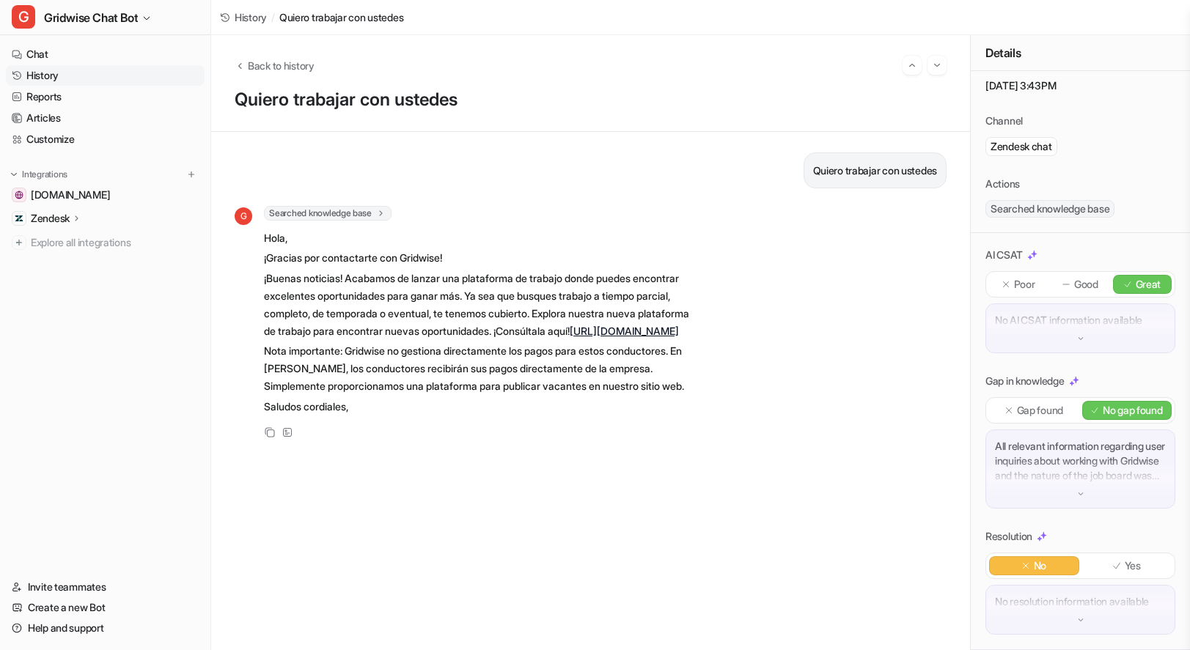
scroll to position [60, 0]
click at [1118, 561] on div "No Yes" at bounding box center [1080, 566] width 190 height 26
click at [1134, 558] on div "Yes" at bounding box center [1127, 565] width 90 height 19
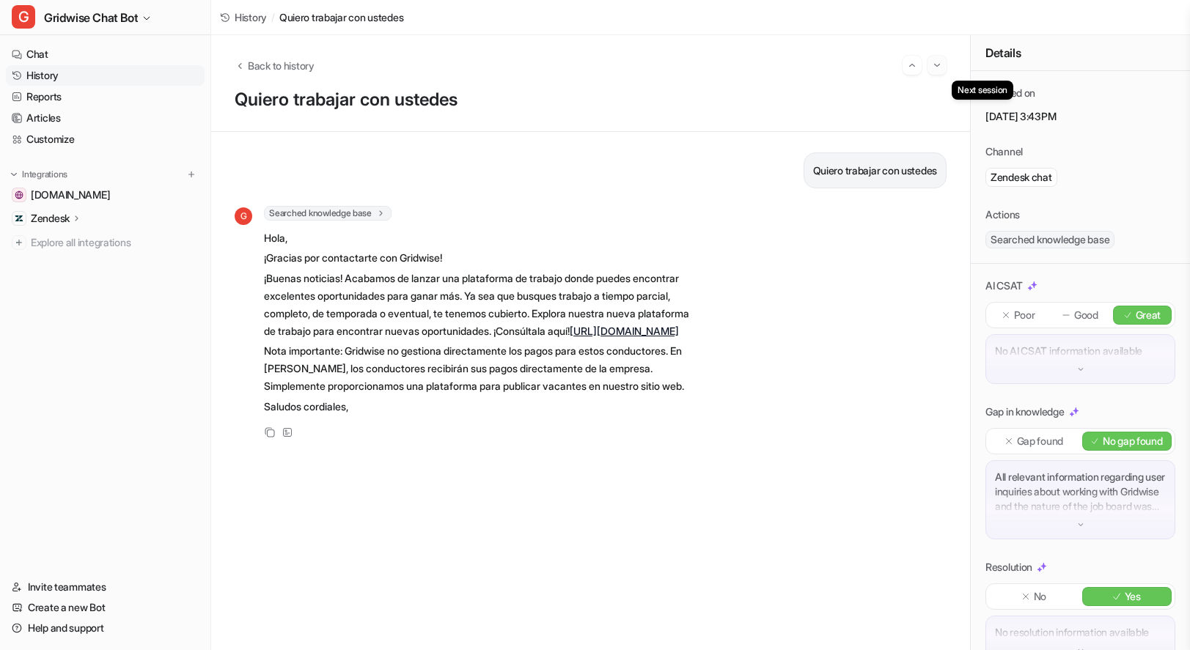
click at [932, 61] on img "Go to next session" at bounding box center [937, 65] width 10 height 13
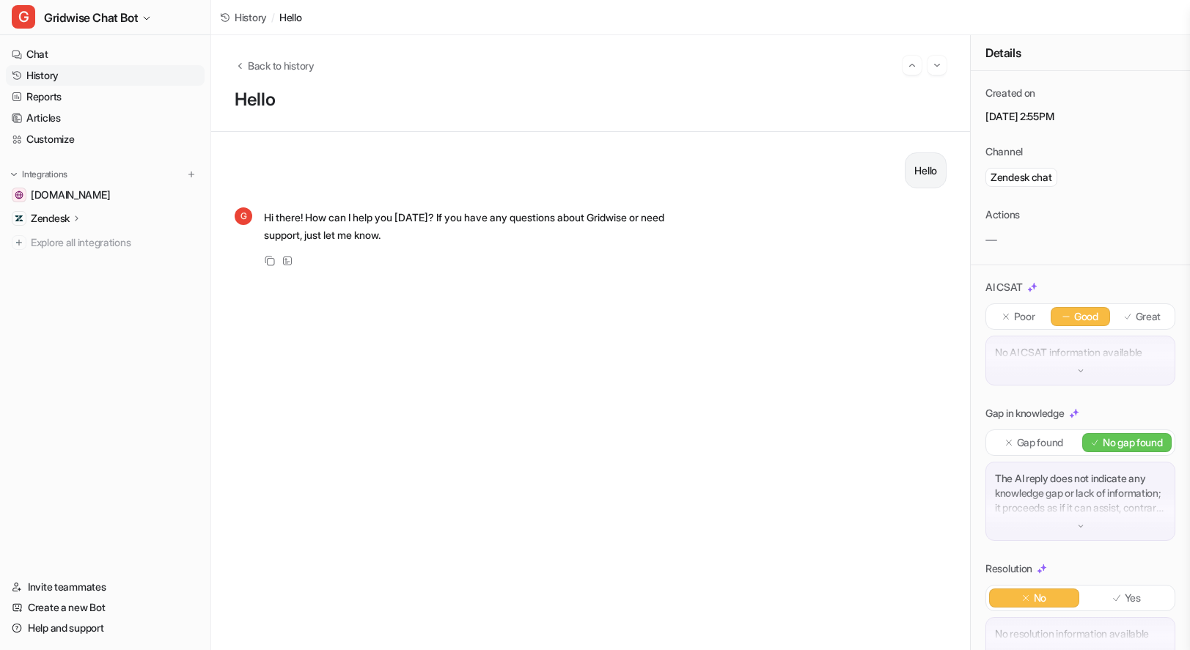
click at [1123, 309] on div "Great" at bounding box center [1142, 316] width 59 height 19
click at [603, 212] on p "Hi there! How can I help you [DATE]? If you have any questions about Gridwise o…" at bounding box center [478, 226] width 429 height 35
click at [937, 72] on button "Go to next session" at bounding box center [936, 65] width 19 height 19
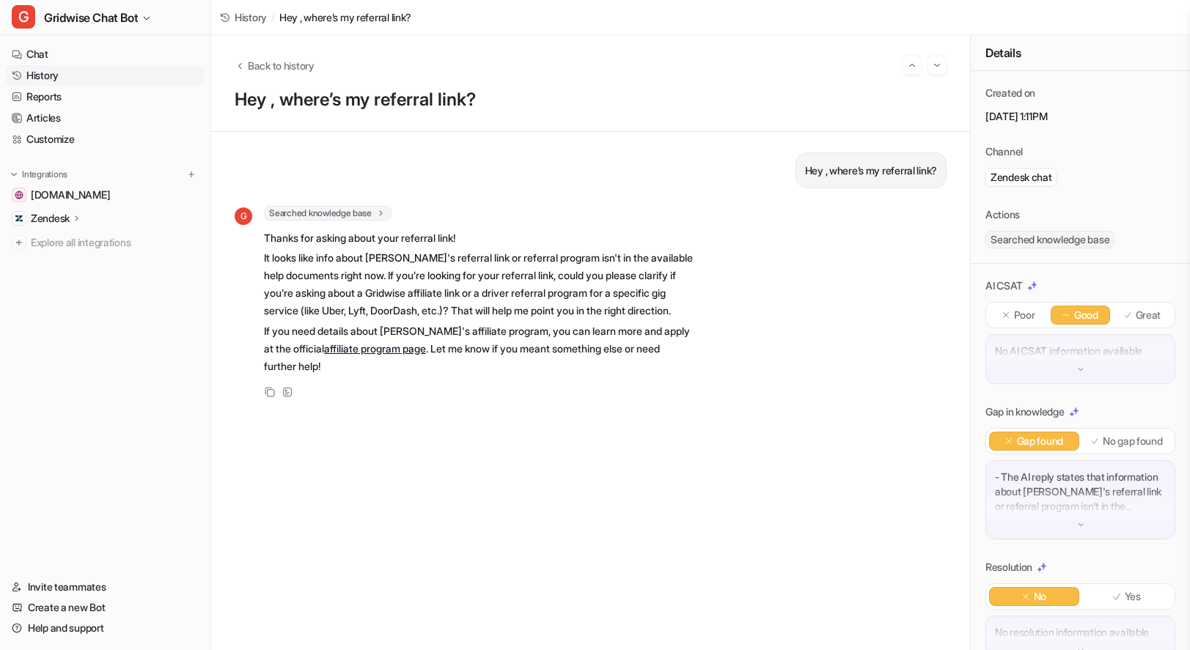
click at [1152, 312] on div "Great" at bounding box center [1142, 315] width 59 height 19
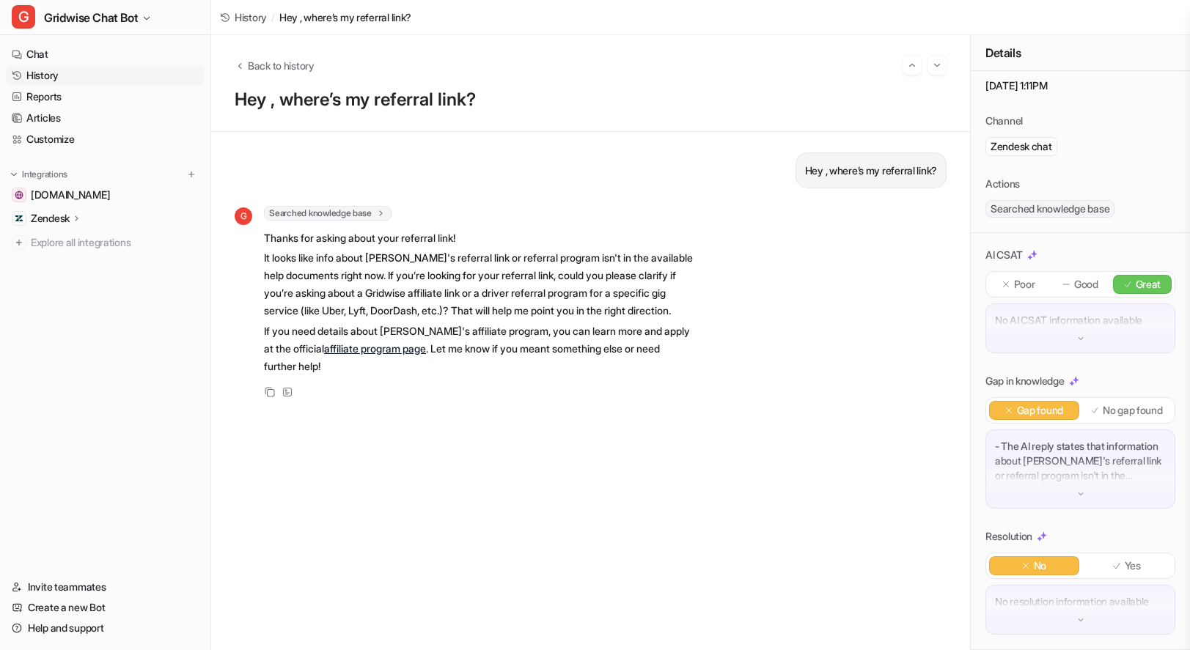
scroll to position [60, 0]
drag, startPoint x: 946, startPoint y: 65, endPoint x: 928, endPoint y: 60, distance: 18.1
click at [946, 65] on button "Go to next session" at bounding box center [936, 65] width 19 height 19
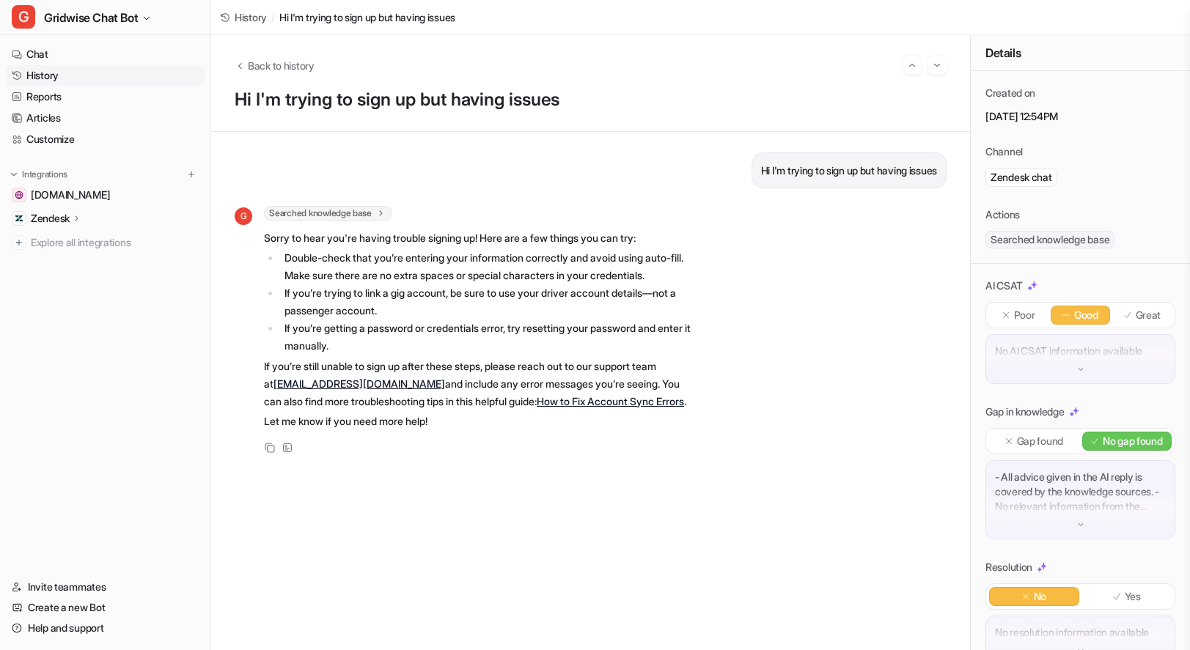
click at [1148, 312] on p "Great" at bounding box center [1148, 315] width 26 height 15
click at [935, 68] on img "Go to next session" at bounding box center [937, 65] width 10 height 13
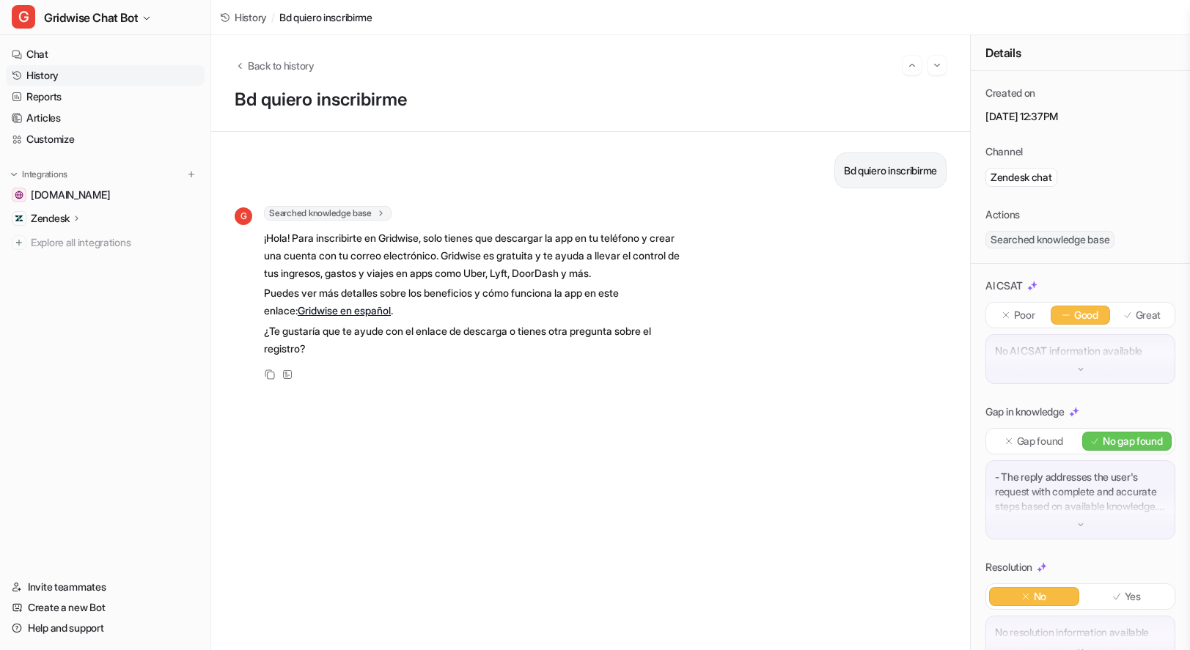
click at [844, 162] on p "Bd quiero inscribirme" at bounding box center [890, 171] width 93 height 18
click at [844, 163] on p "Bd quiero inscribirme" at bounding box center [890, 171] width 93 height 18
click at [822, 144] on div at bounding box center [822, 144] width 0 height 0
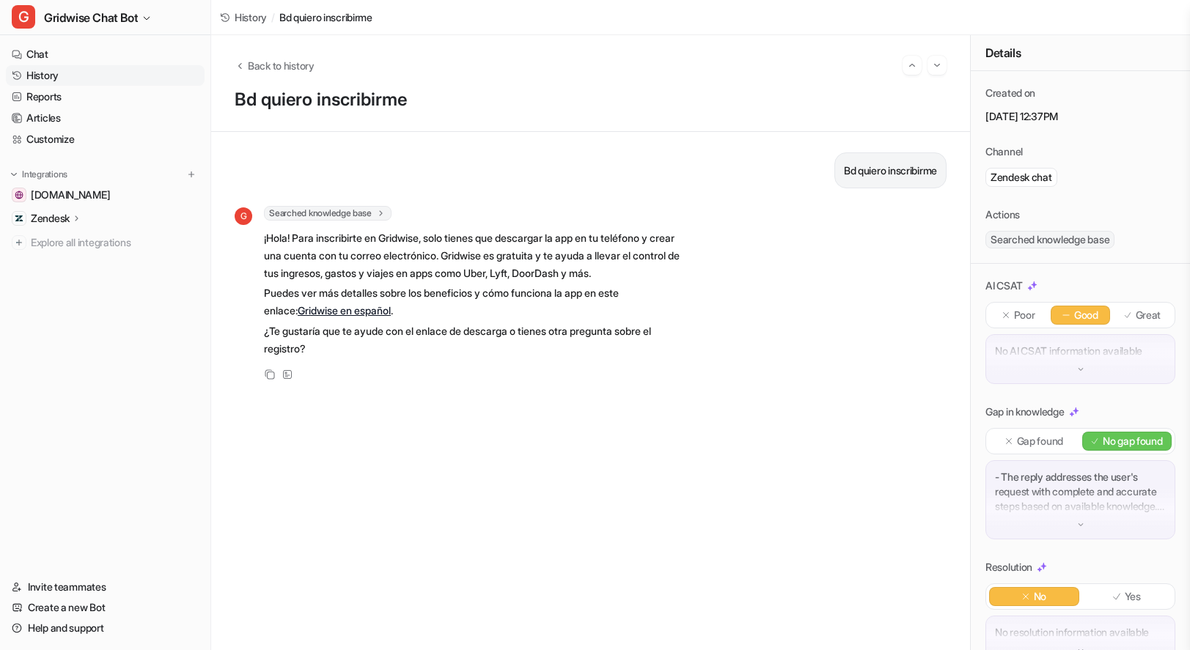
click at [725, 406] on div "Bd quiero inscribirme G Searched knowledge base search_queries : [ "cómo regist…" at bounding box center [591, 390] width 712 height 477
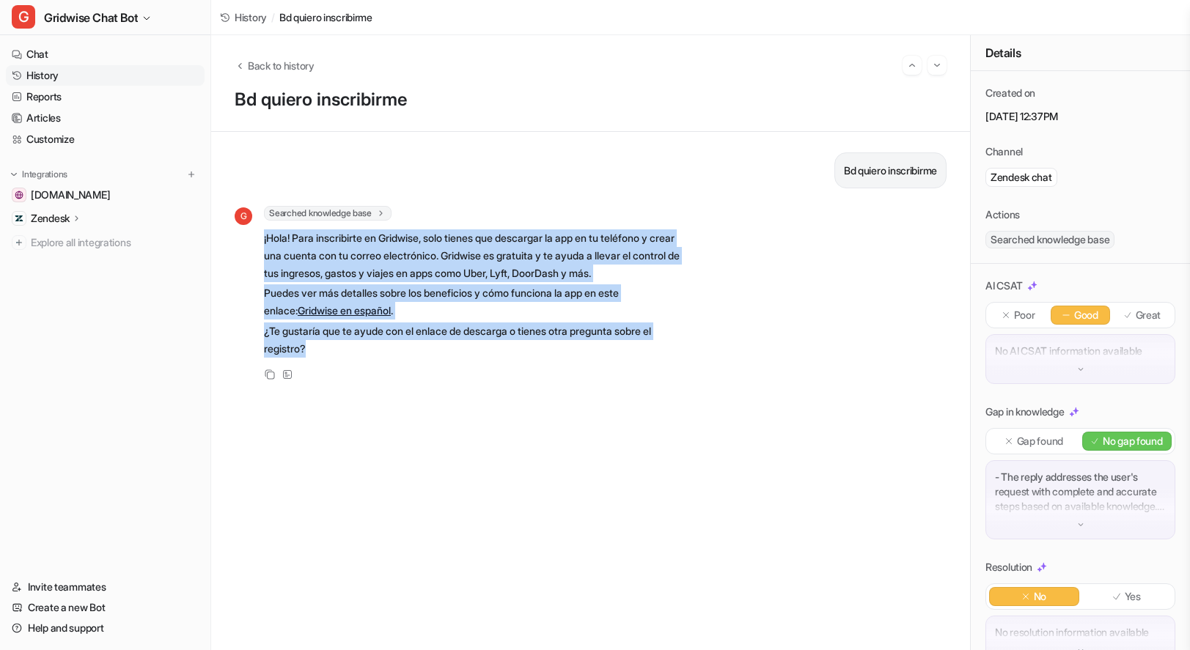
drag, startPoint x: 368, startPoint y: 350, endPoint x: 261, endPoint y: 236, distance: 156.1
click at [261, 236] on div "G Searched knowledge base search_queries : [ "cómo registrarse en Gridwise", "i…" at bounding box center [464, 283] width 458 height 154
click at [398, 252] on p "¡Hola! Para inscribirte en Gridwise, solo tienes que descargar la app en tu tel…" at bounding box center [478, 255] width 429 height 53
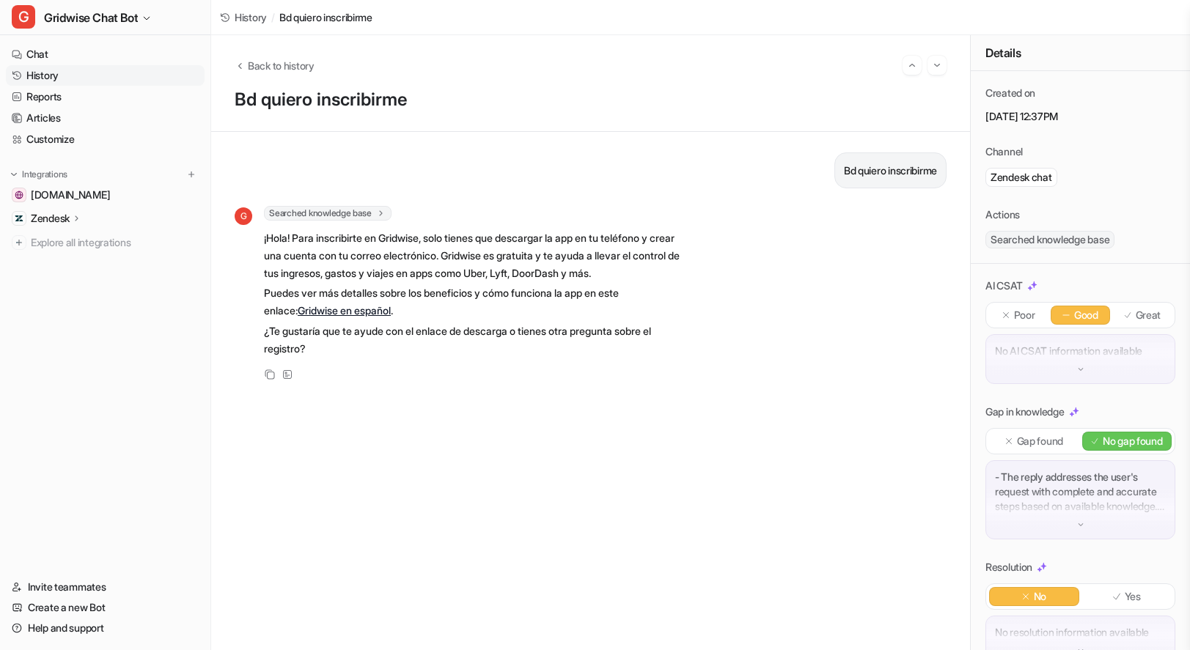
click at [1139, 321] on p "Great" at bounding box center [1148, 315] width 26 height 15
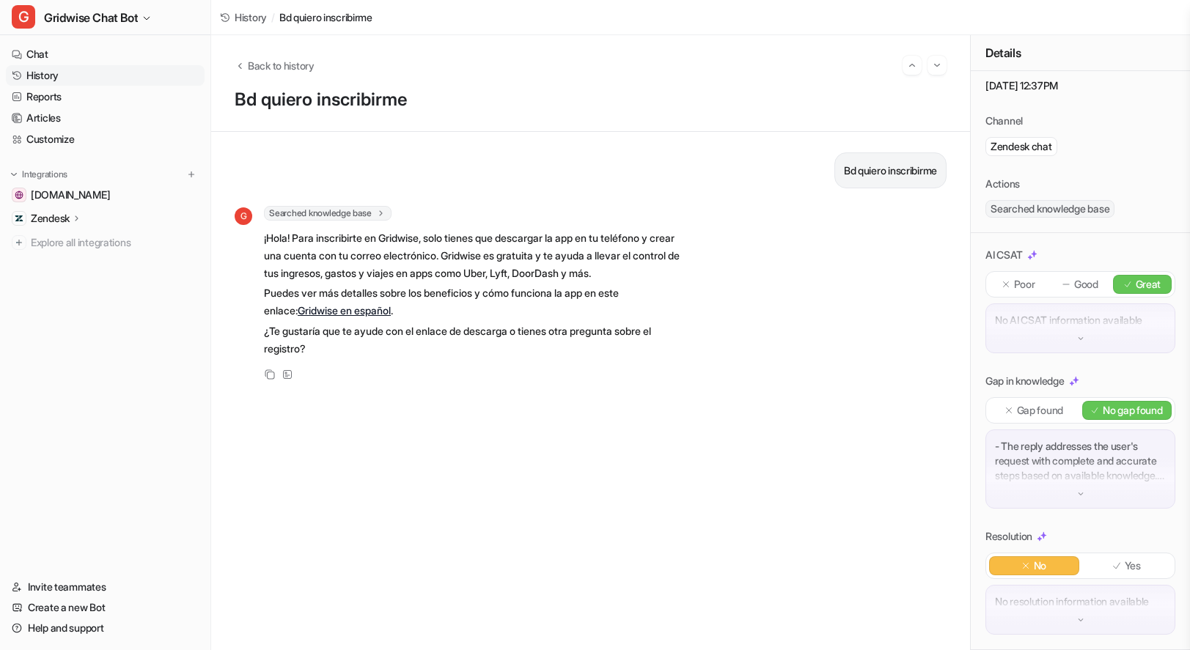
click at [1124, 559] on p "Yes" at bounding box center [1132, 566] width 16 height 15
click at [936, 59] on img "Go to next session" at bounding box center [937, 65] width 10 height 13
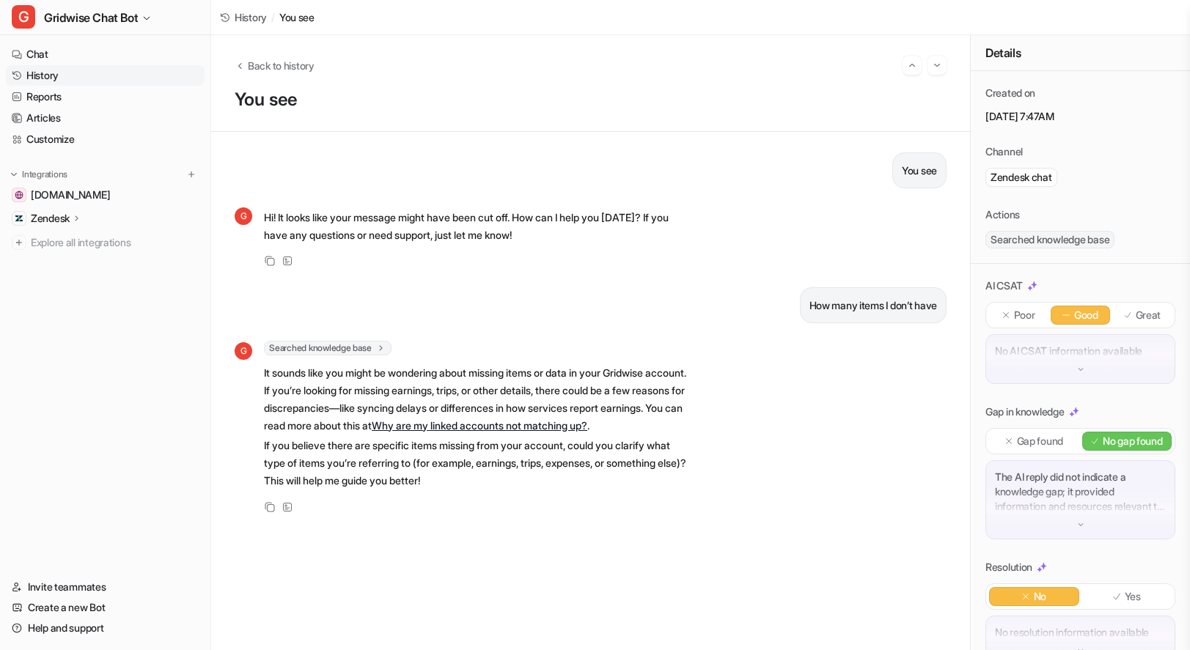
click at [1077, 312] on p "Good" at bounding box center [1086, 315] width 24 height 15
click at [943, 63] on button "Go to next session" at bounding box center [936, 65] width 19 height 19
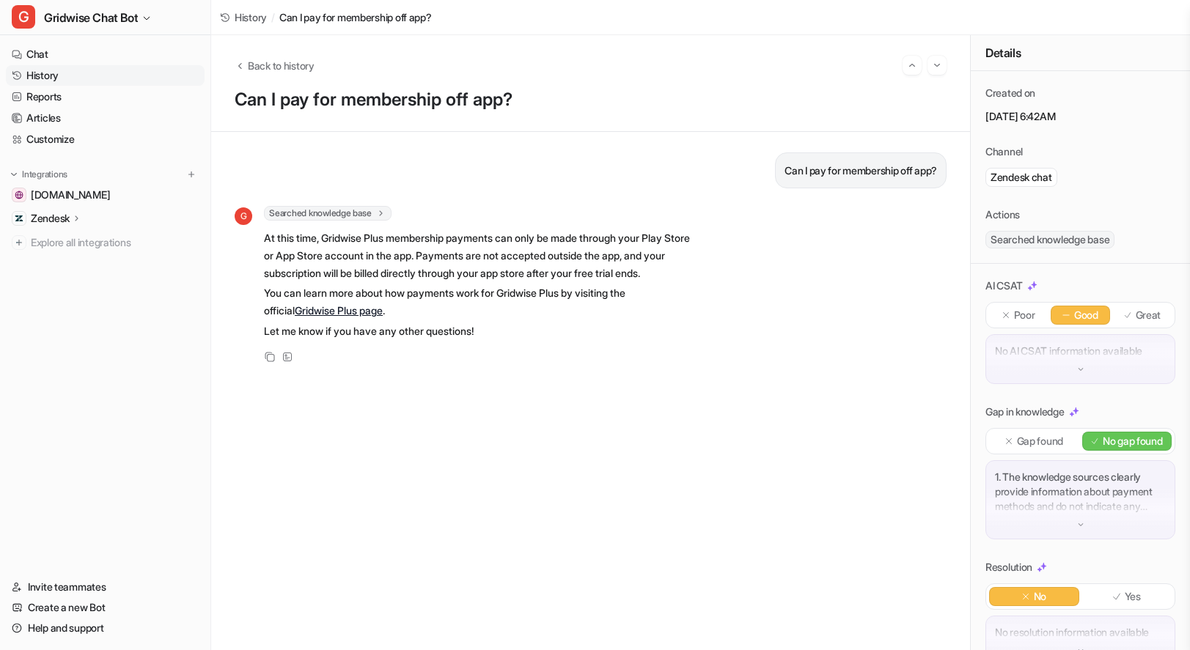
click at [1142, 315] on p "Great" at bounding box center [1148, 315] width 26 height 15
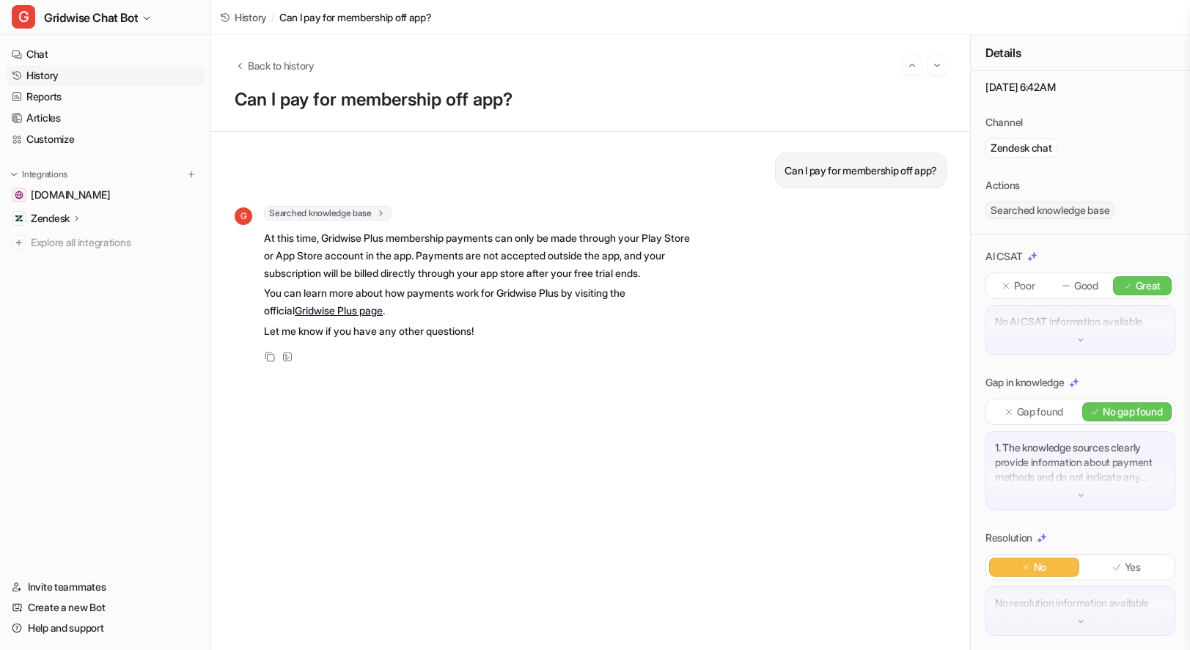
scroll to position [30, 0]
drag, startPoint x: 1115, startPoint y: 574, endPoint x: 1123, endPoint y: 566, distance: 11.4
click at [1124, 574] on p "Yes" at bounding box center [1132, 566] width 16 height 15
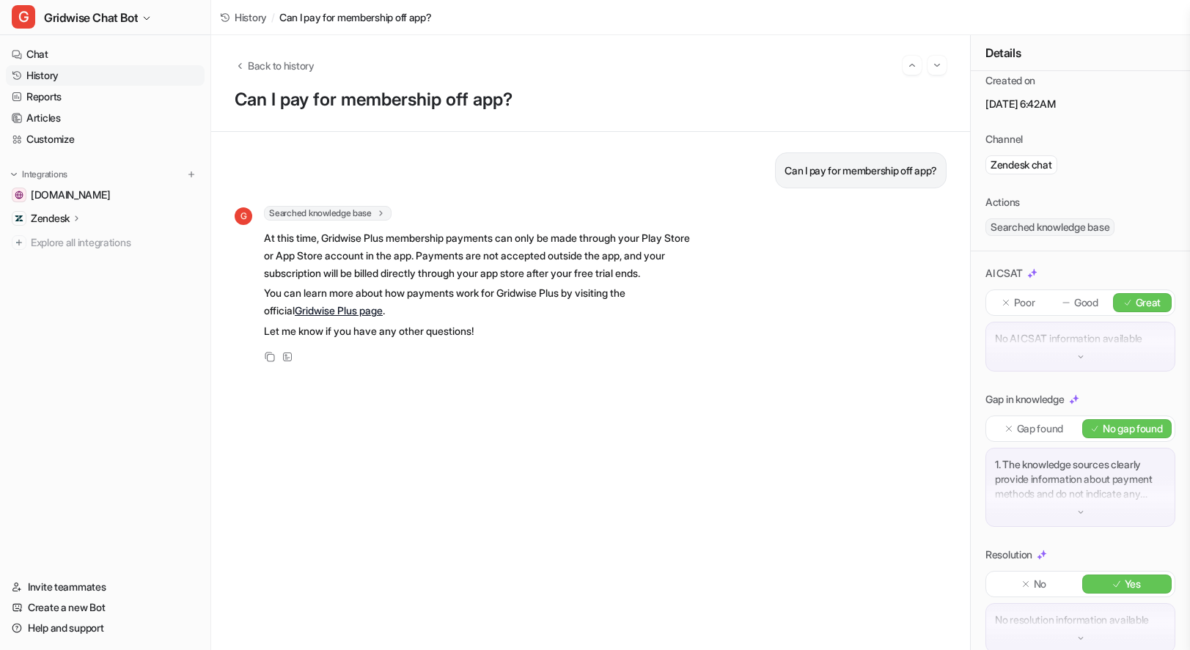
scroll to position [0, 0]
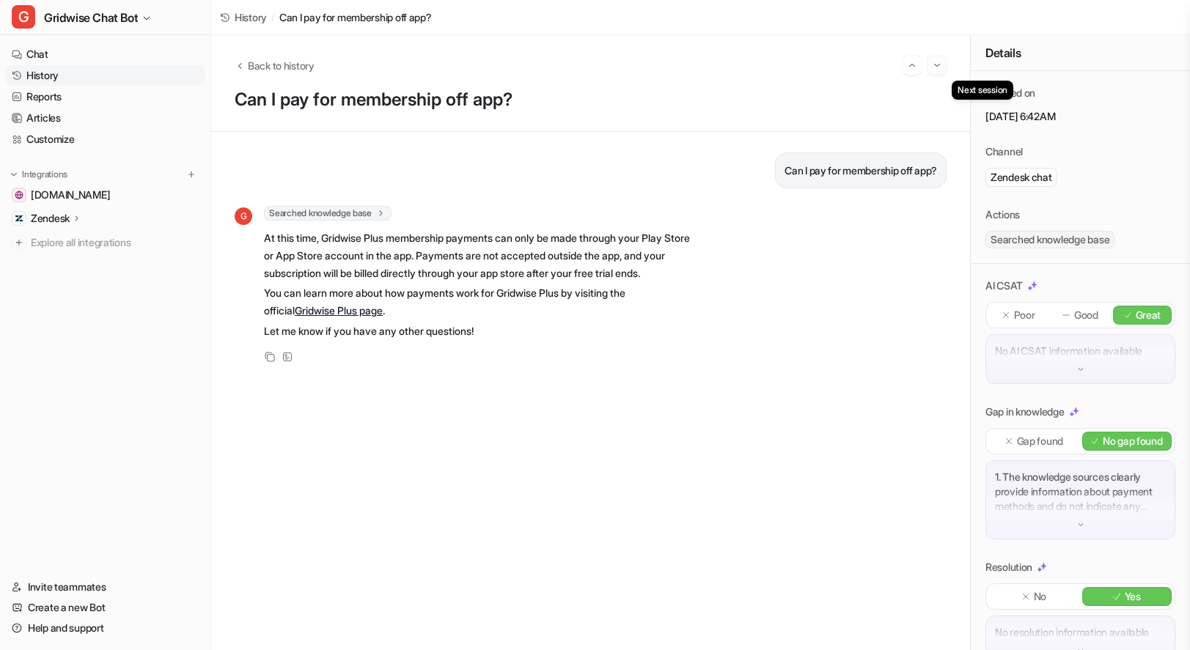
click at [937, 67] on img "Go to next session" at bounding box center [937, 65] width 10 height 13
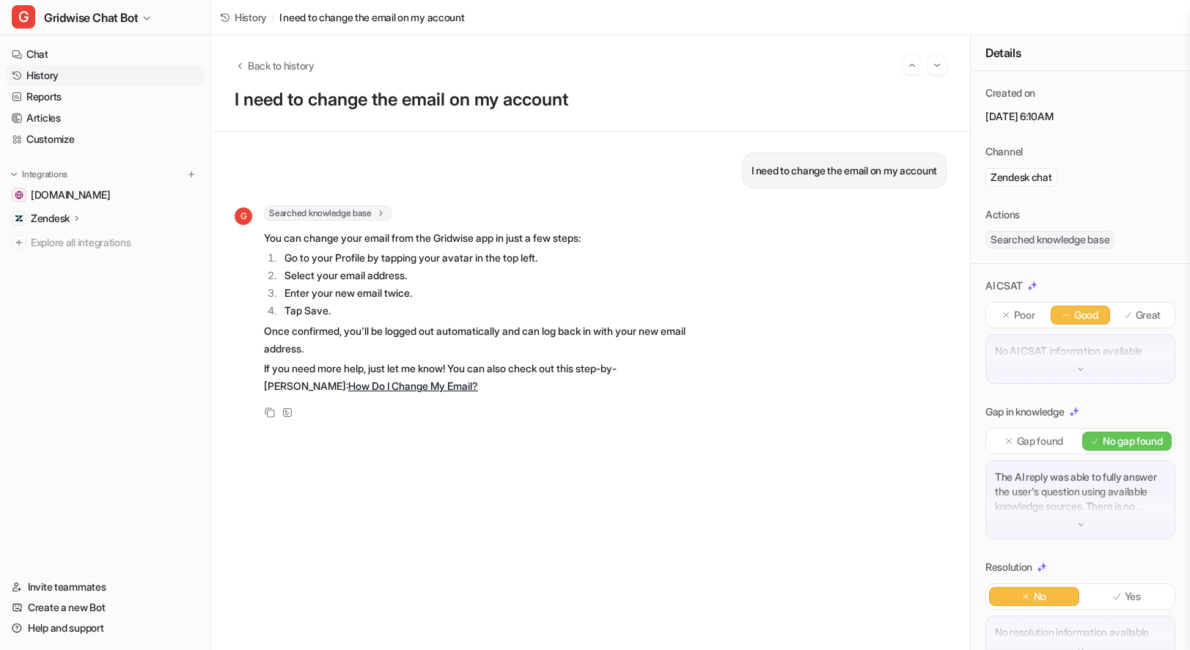
click at [734, 273] on div "G Searched knowledge base search_queries : [ "change email on account", "update…" at bounding box center [591, 314] width 712 height 216
